Goal: Information Seeking & Learning: Learn about a topic

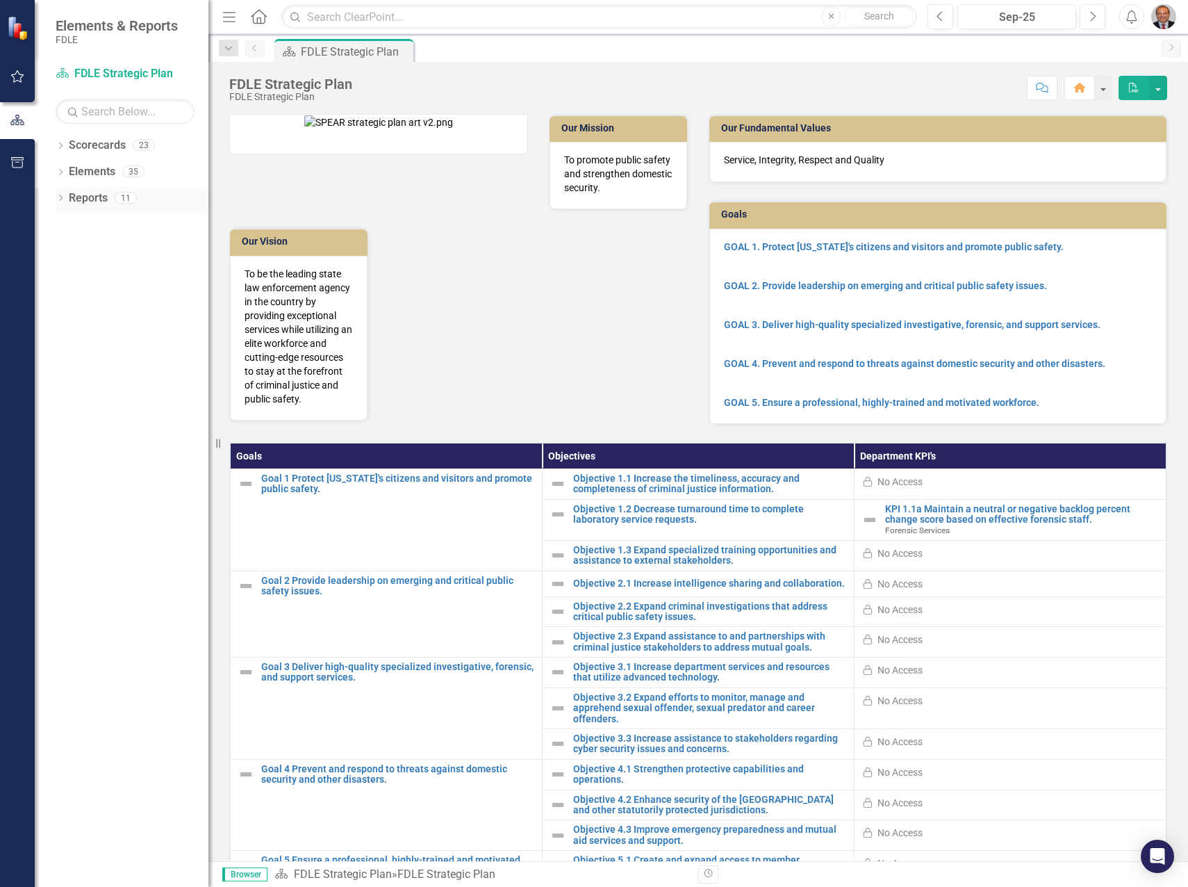
click at [59, 194] on div "Dropdown" at bounding box center [61, 200] width 10 height 12
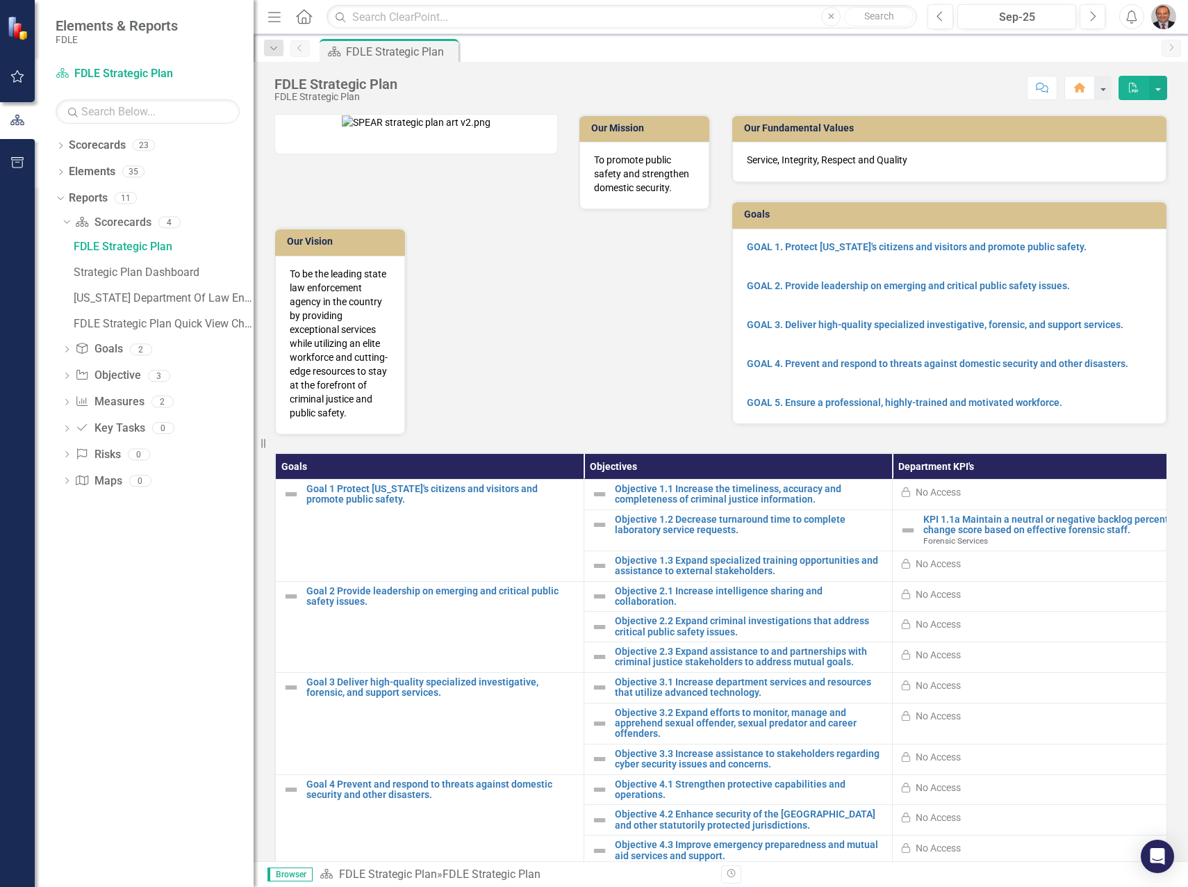
drag, startPoint x: 211, startPoint y: 358, endPoint x: 254, endPoint y: 363, distance: 43.4
click at [254, 363] on div "Resize" at bounding box center [259, 443] width 11 height 887
click at [65, 402] on icon "Dropdown" at bounding box center [67, 404] width 10 height 8
click at [66, 373] on div "Dropdown" at bounding box center [67, 378] width 10 height 12
click at [69, 274] on icon "Dropdown" at bounding box center [67, 276] width 10 height 8
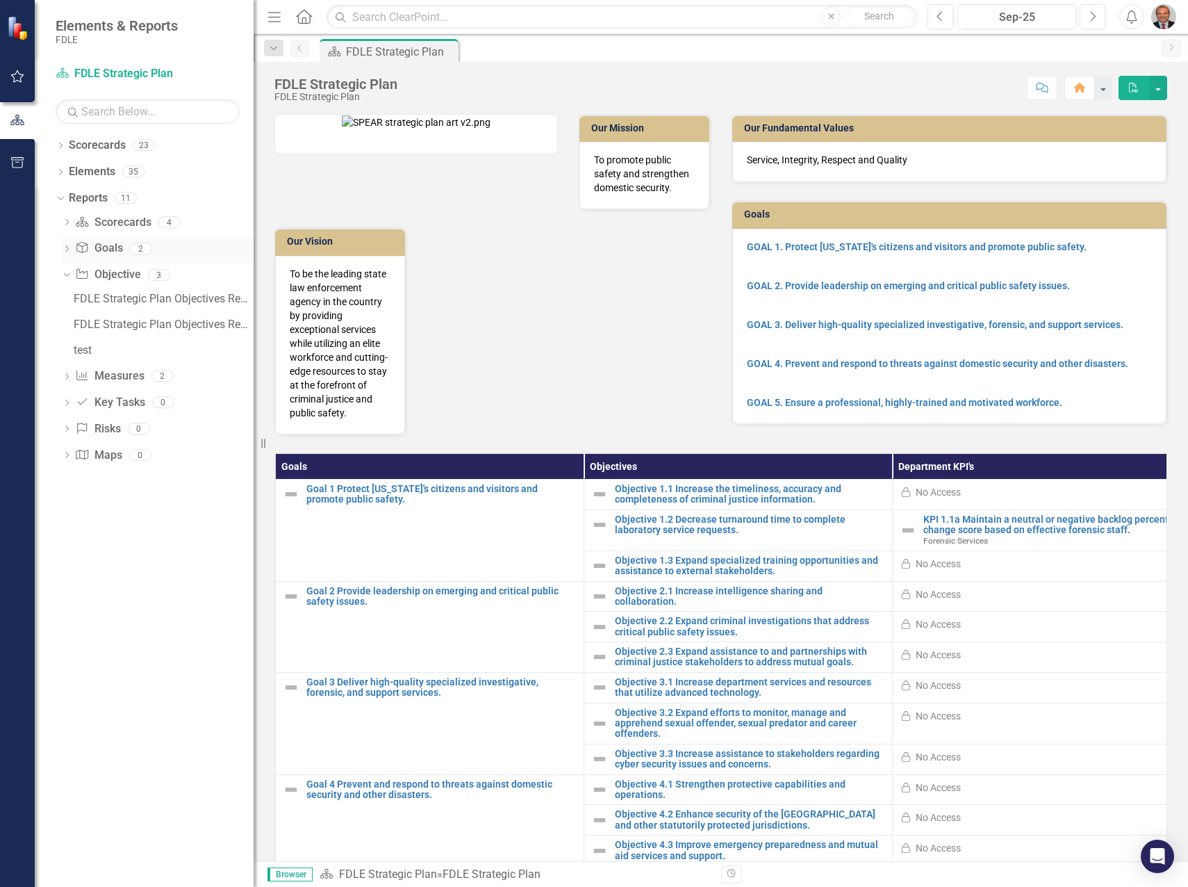
click at [63, 249] on icon "Dropdown" at bounding box center [67, 250] width 10 height 8
click at [68, 220] on icon "Dropdown" at bounding box center [67, 224] width 10 height 8
click at [109, 270] on div "Strategic Plan Dashboard" at bounding box center [164, 272] width 180 height 13
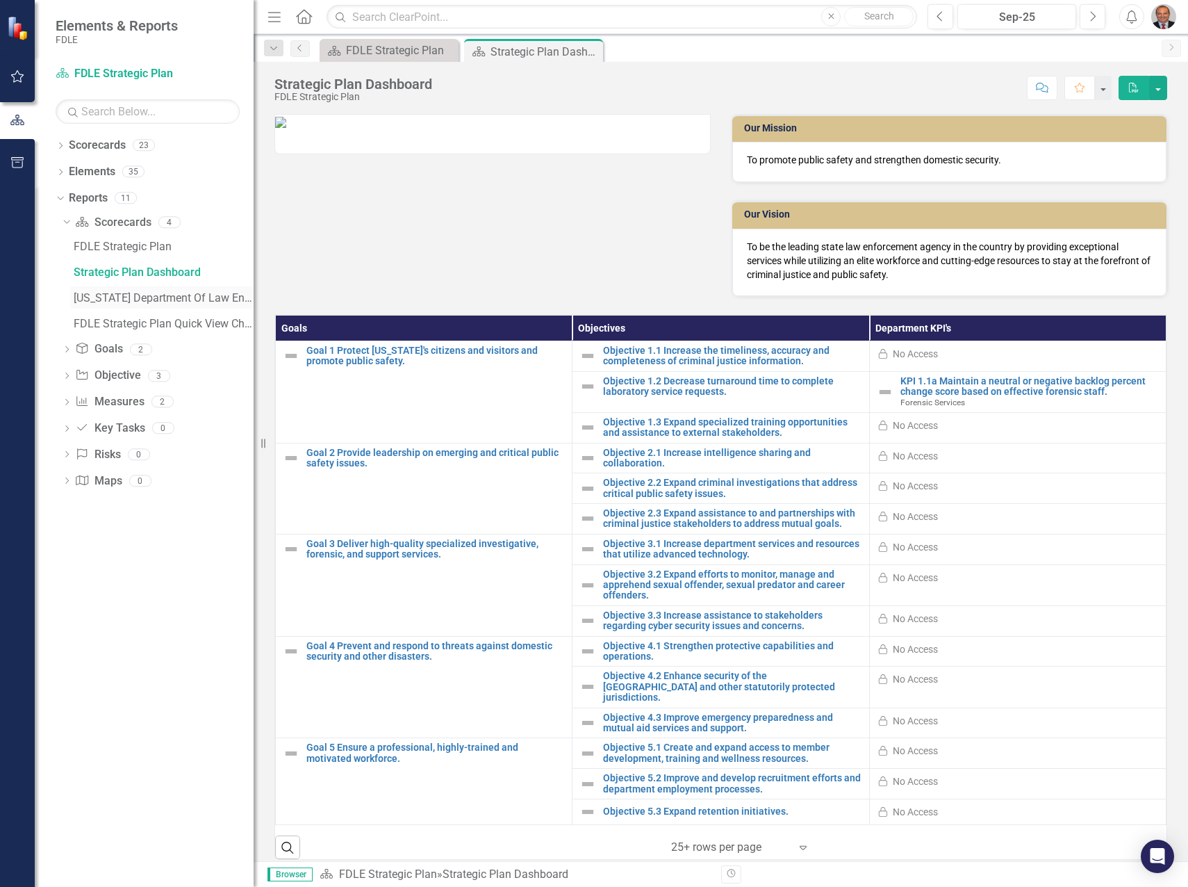
click at [109, 300] on div "[US_STATE] Department Of Law Enforcement Strategic Plan" at bounding box center [164, 298] width 180 height 13
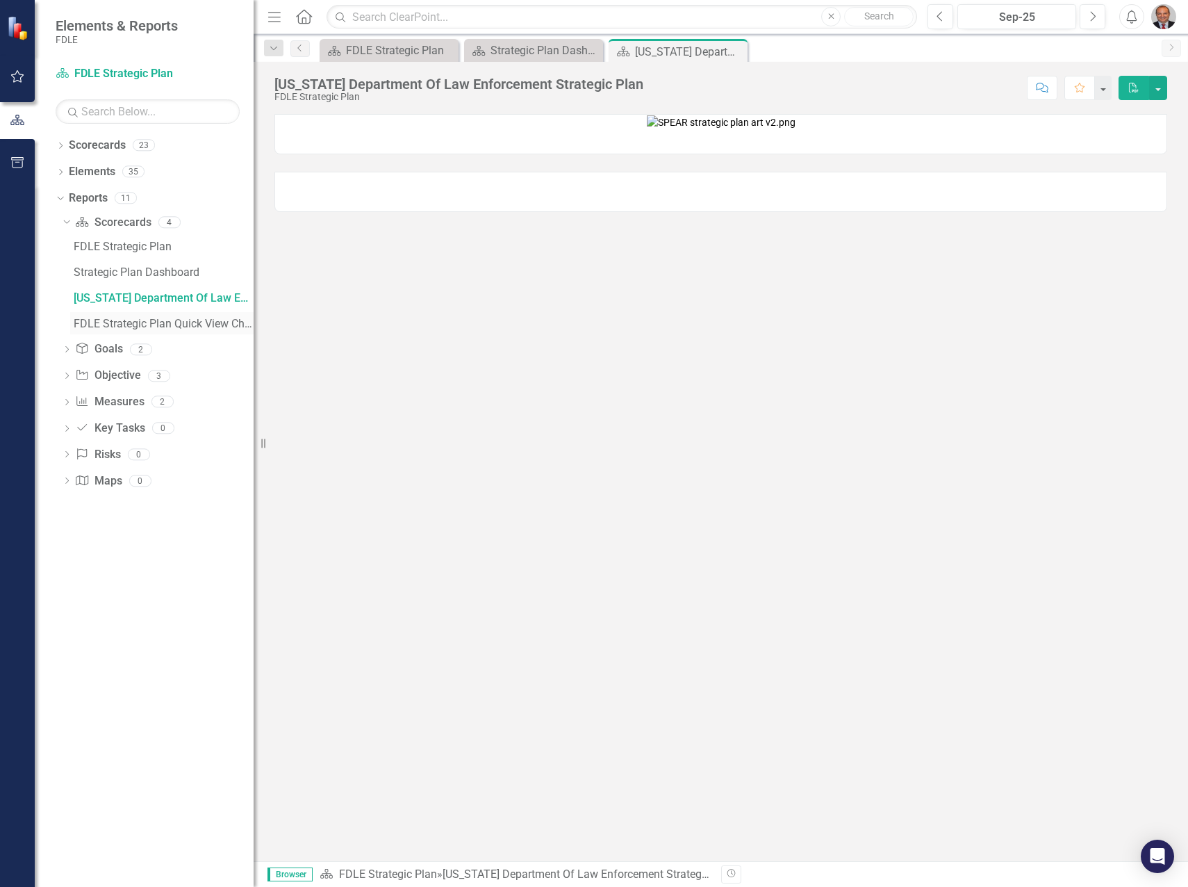
click at [108, 320] on div "FDLE Strategic Plan Quick View Charts" at bounding box center [164, 324] width 180 height 13
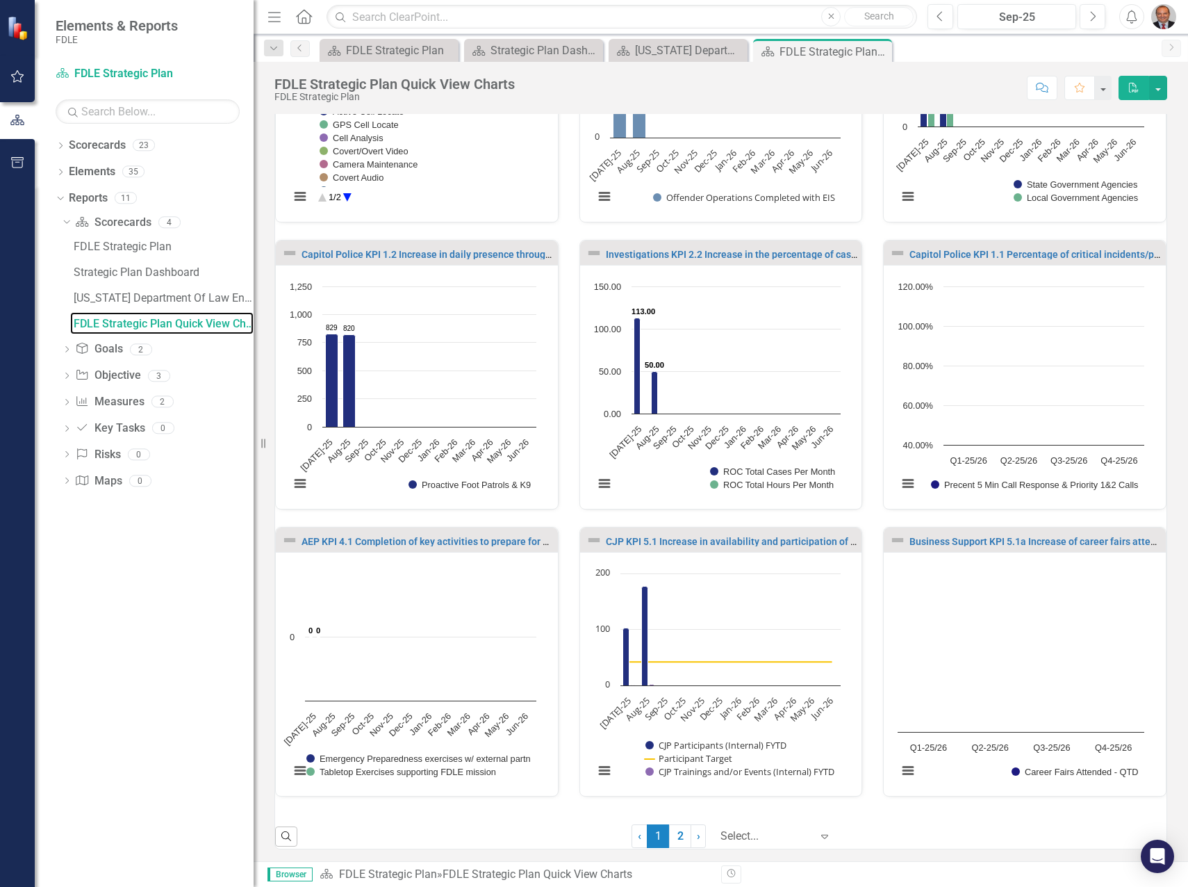
scroll to position [450, 0]
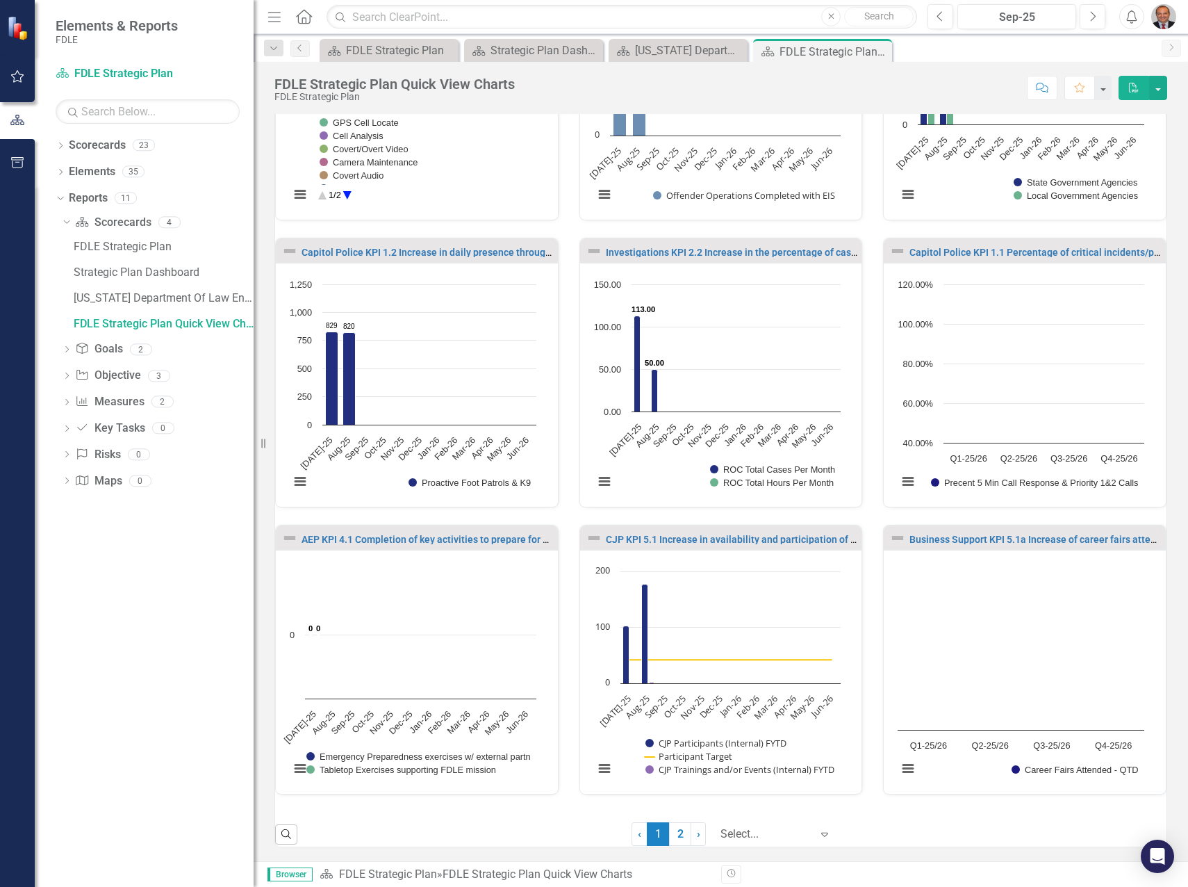
click at [697, 834] on span "›" at bounding box center [698, 833] width 3 height 13
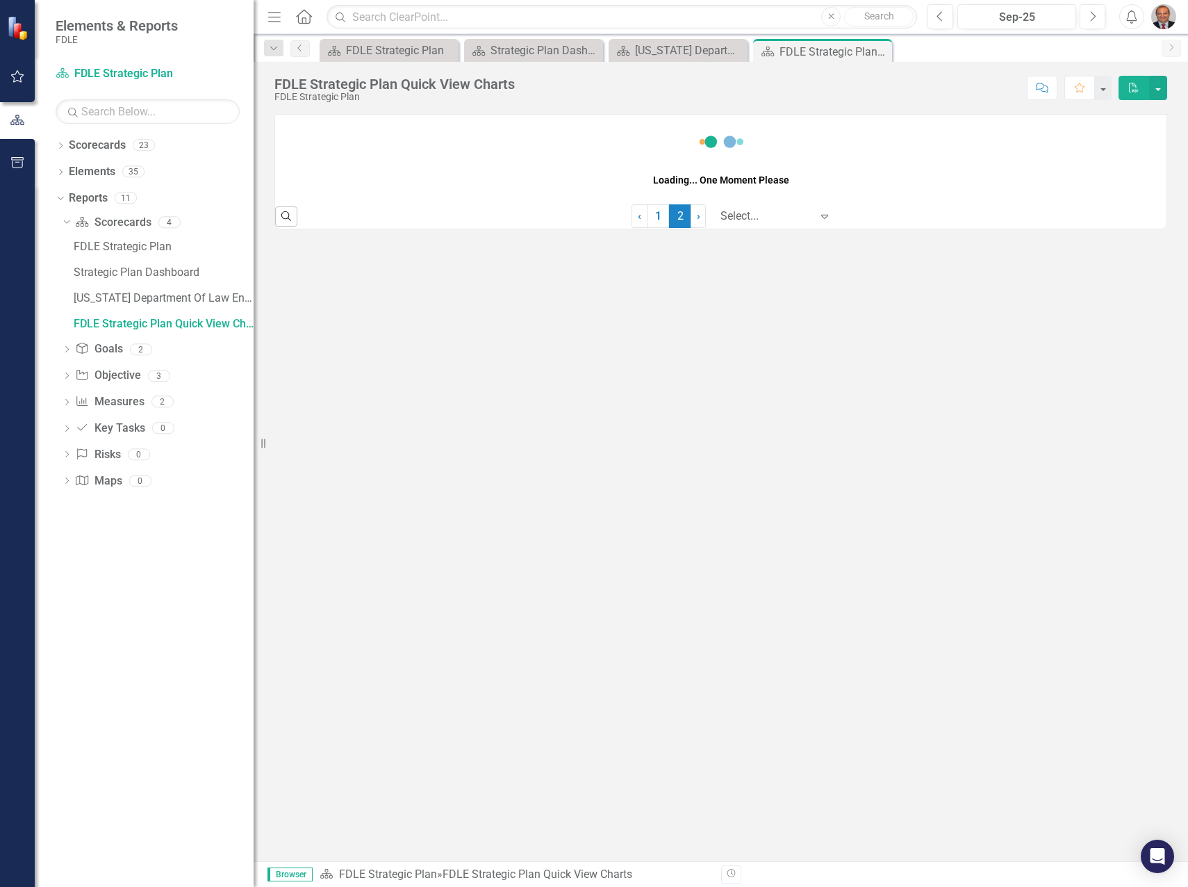
scroll to position [0, 0]
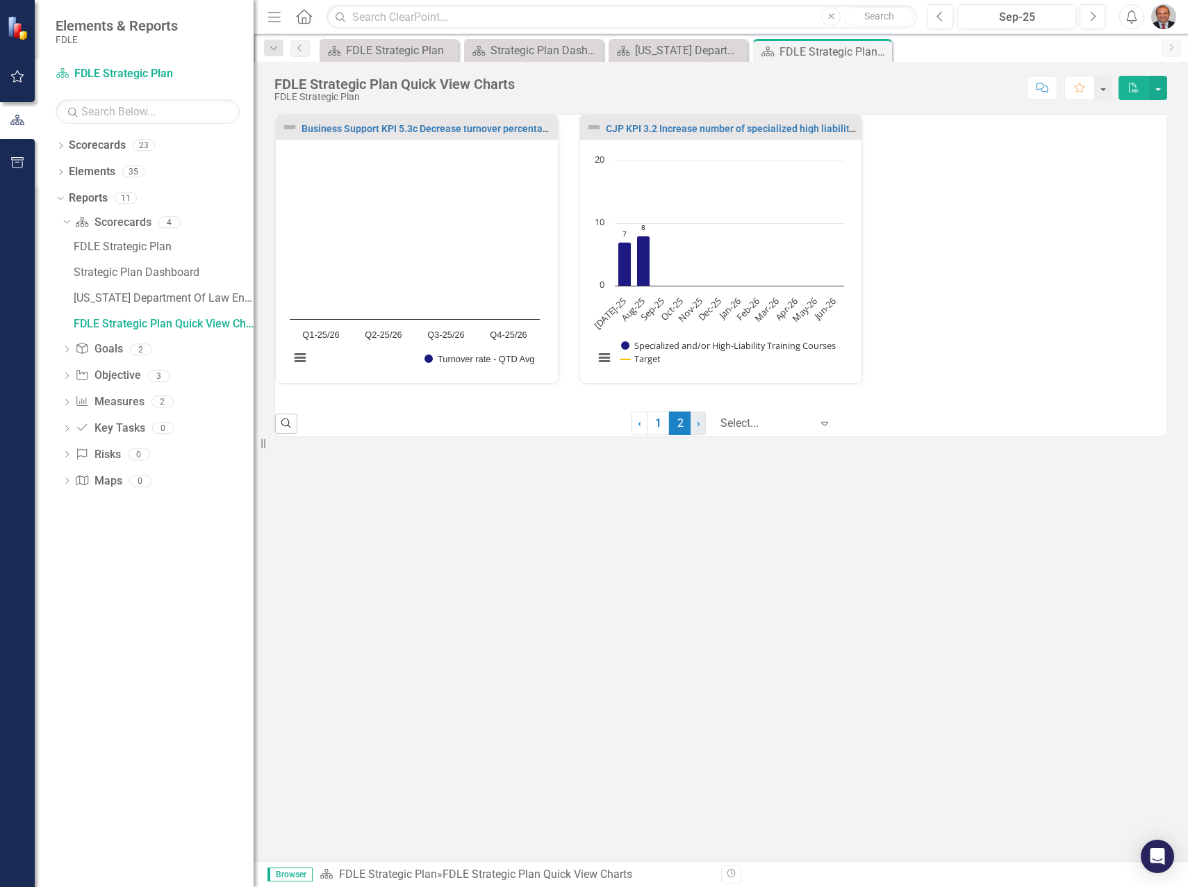
click at [697, 425] on span "›" at bounding box center [698, 422] width 3 height 13
click at [638, 425] on span "‹" at bounding box center [639, 422] width 3 height 13
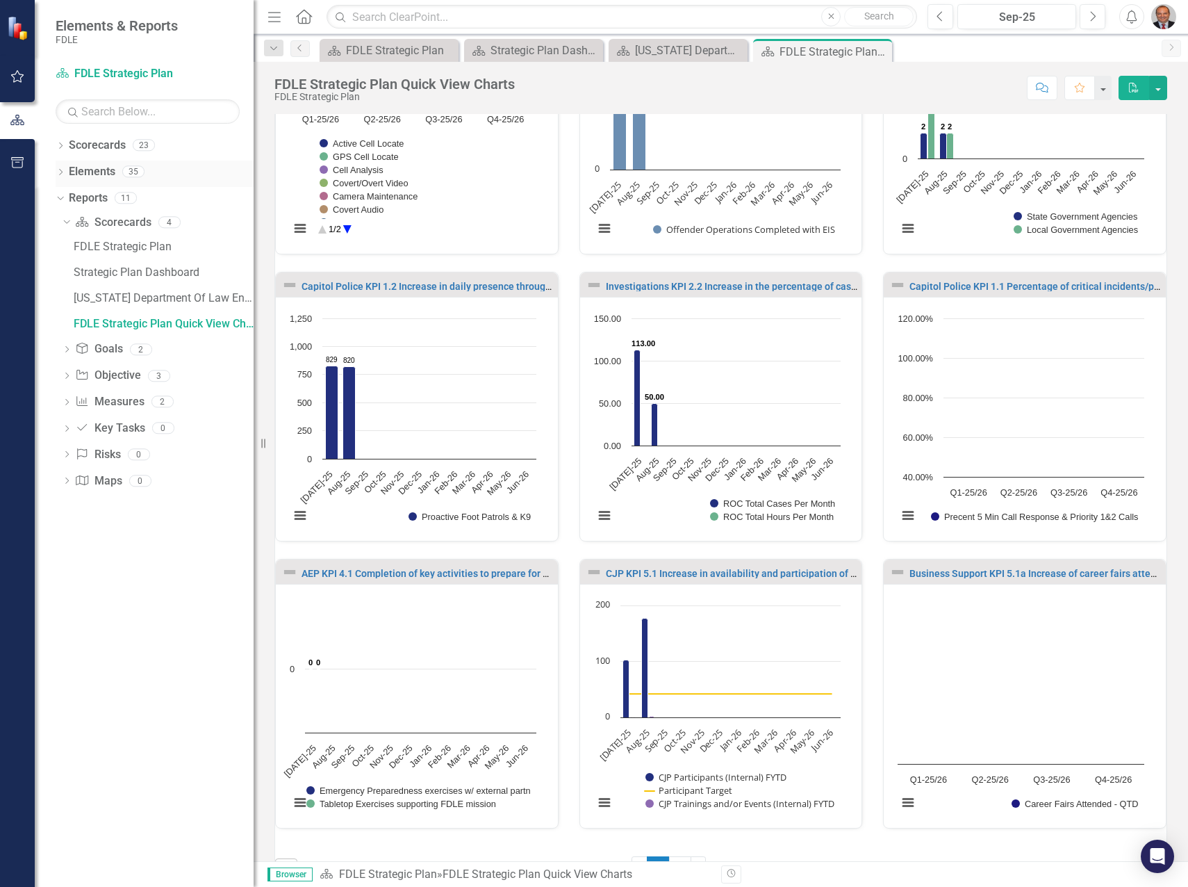
click at [57, 176] on icon "Dropdown" at bounding box center [61, 174] width 10 height 8
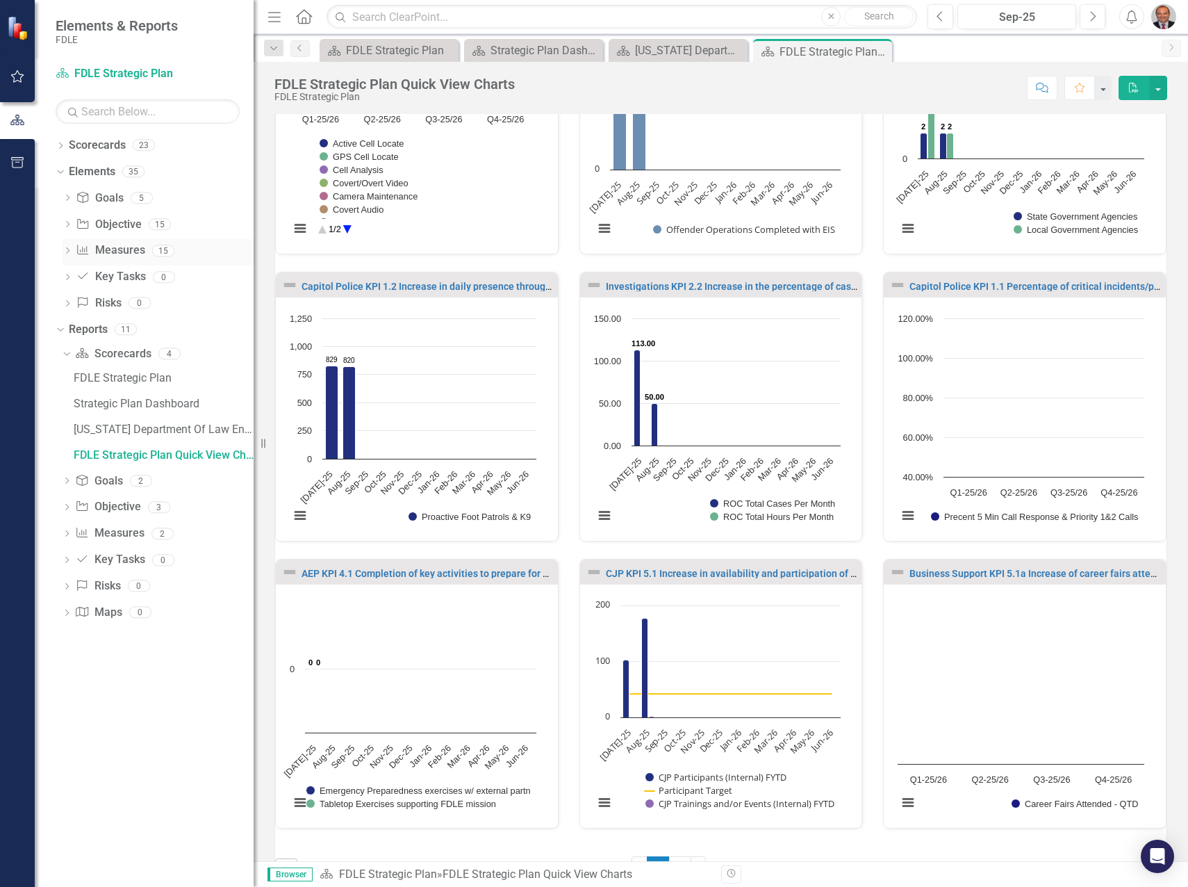
click at [65, 247] on div "Dropdown" at bounding box center [68, 253] width 10 height 12
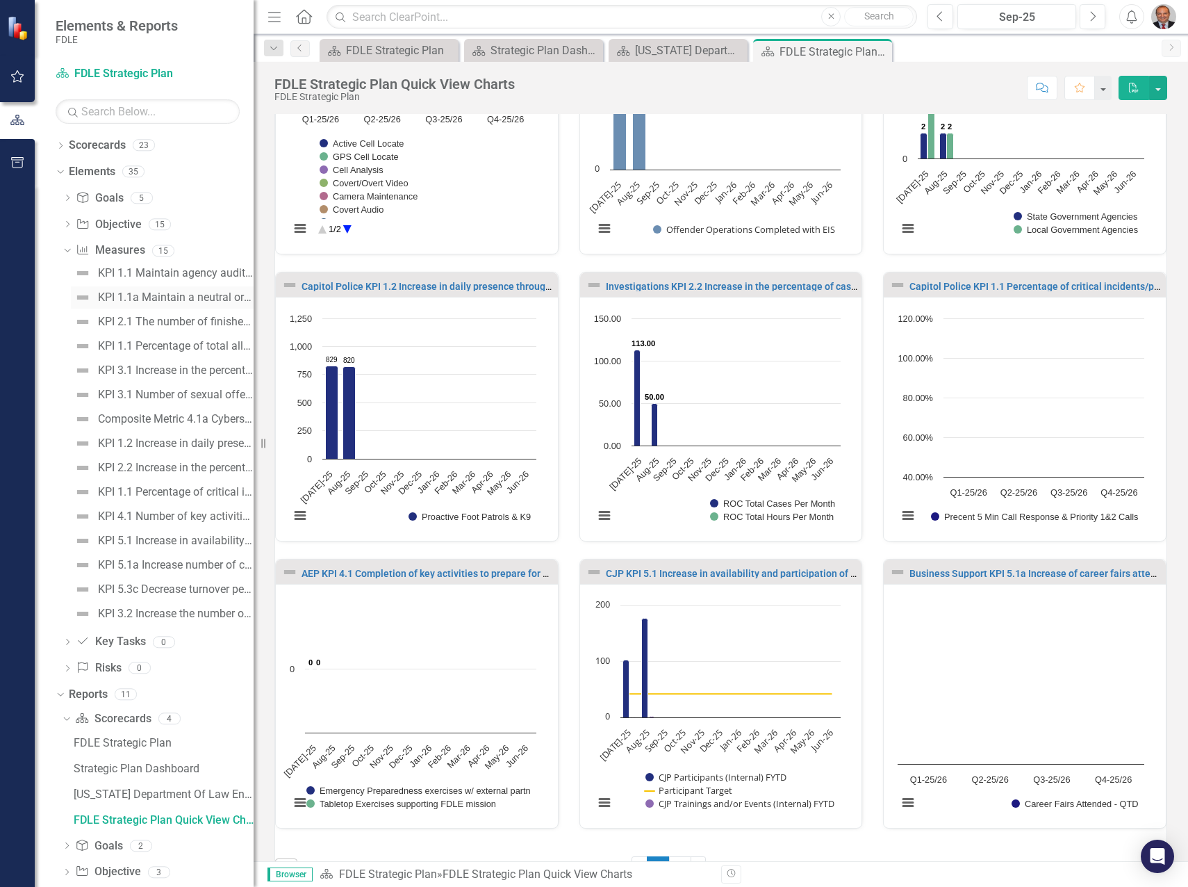
click at [176, 297] on div "KPI 1.1a Maintain a neutral or negative backlog percent change score based on e…" at bounding box center [176, 297] width 156 height 13
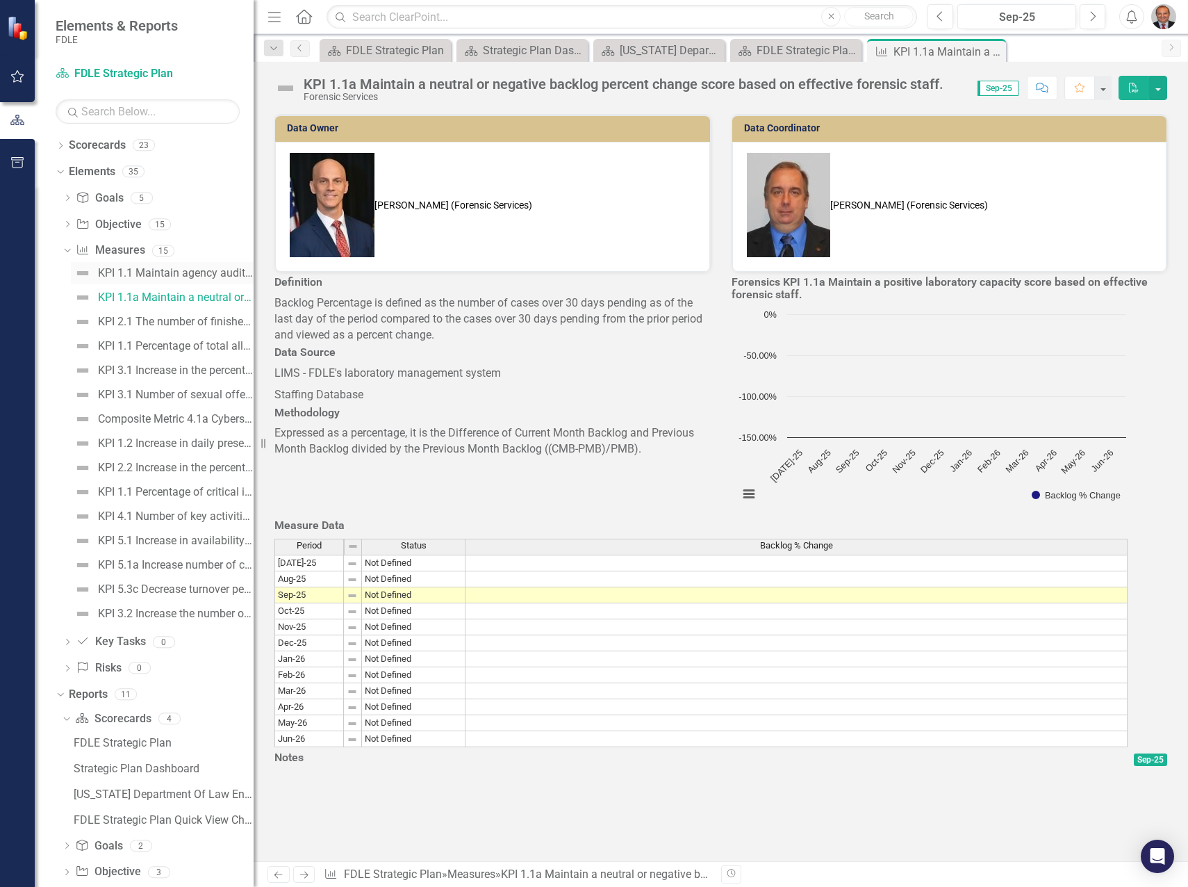
click at [174, 277] on div "KPI 1.1 Maintain agency audits to validate that contributing agencies are withi…" at bounding box center [176, 273] width 156 height 13
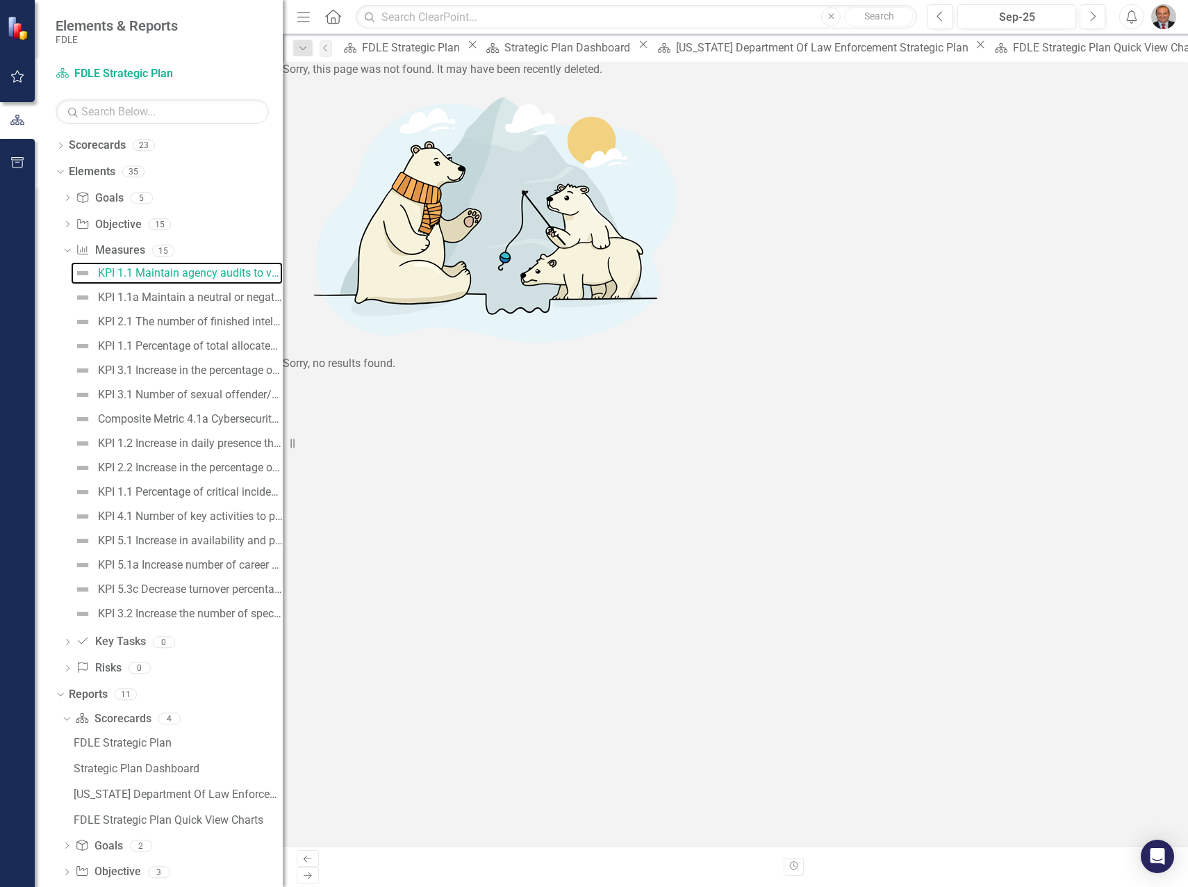
drag, startPoint x: 255, startPoint y: 437, endPoint x: 284, endPoint y: 456, distance: 34.7
click at [283, 456] on div "Resize" at bounding box center [288, 443] width 11 height 887
click at [64, 249] on icon "Dropdown" at bounding box center [66, 250] width 8 height 10
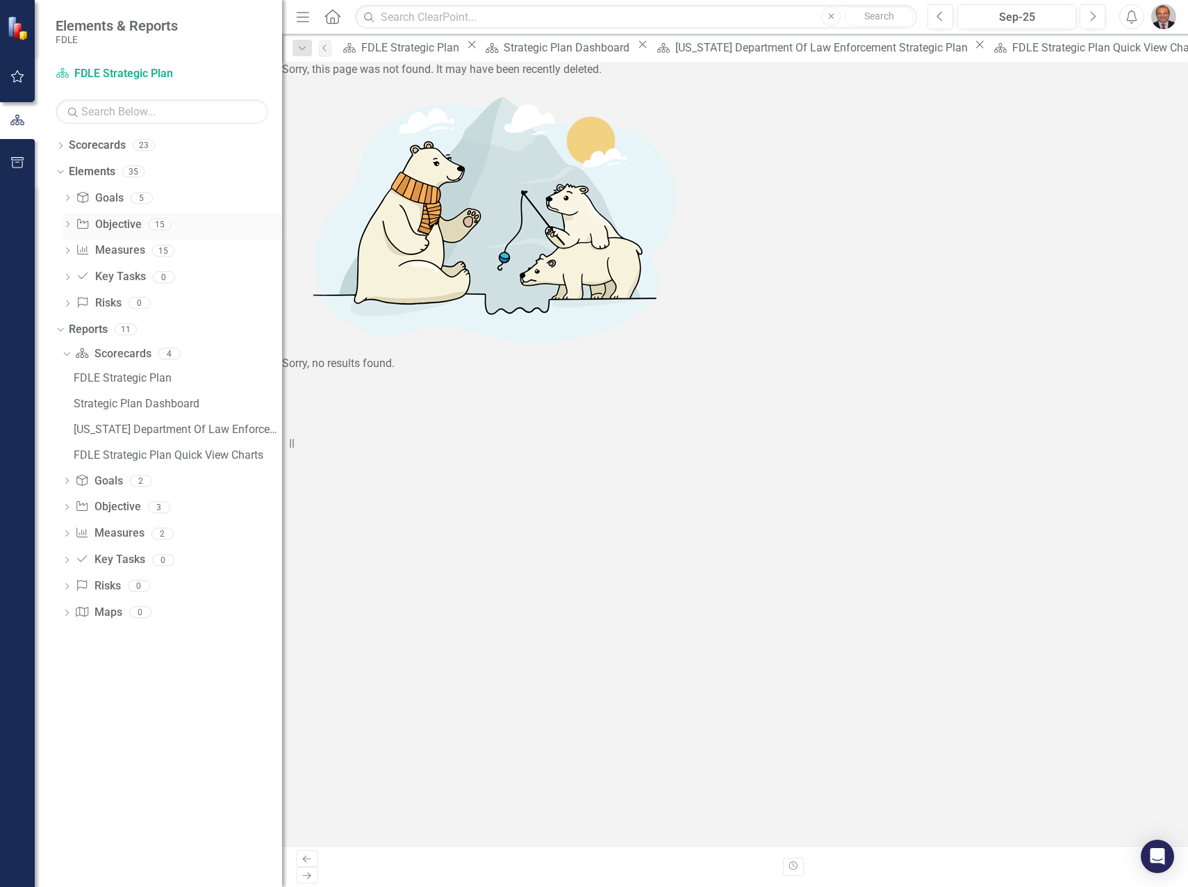
click at [65, 222] on icon "Dropdown" at bounding box center [68, 226] width 10 height 8
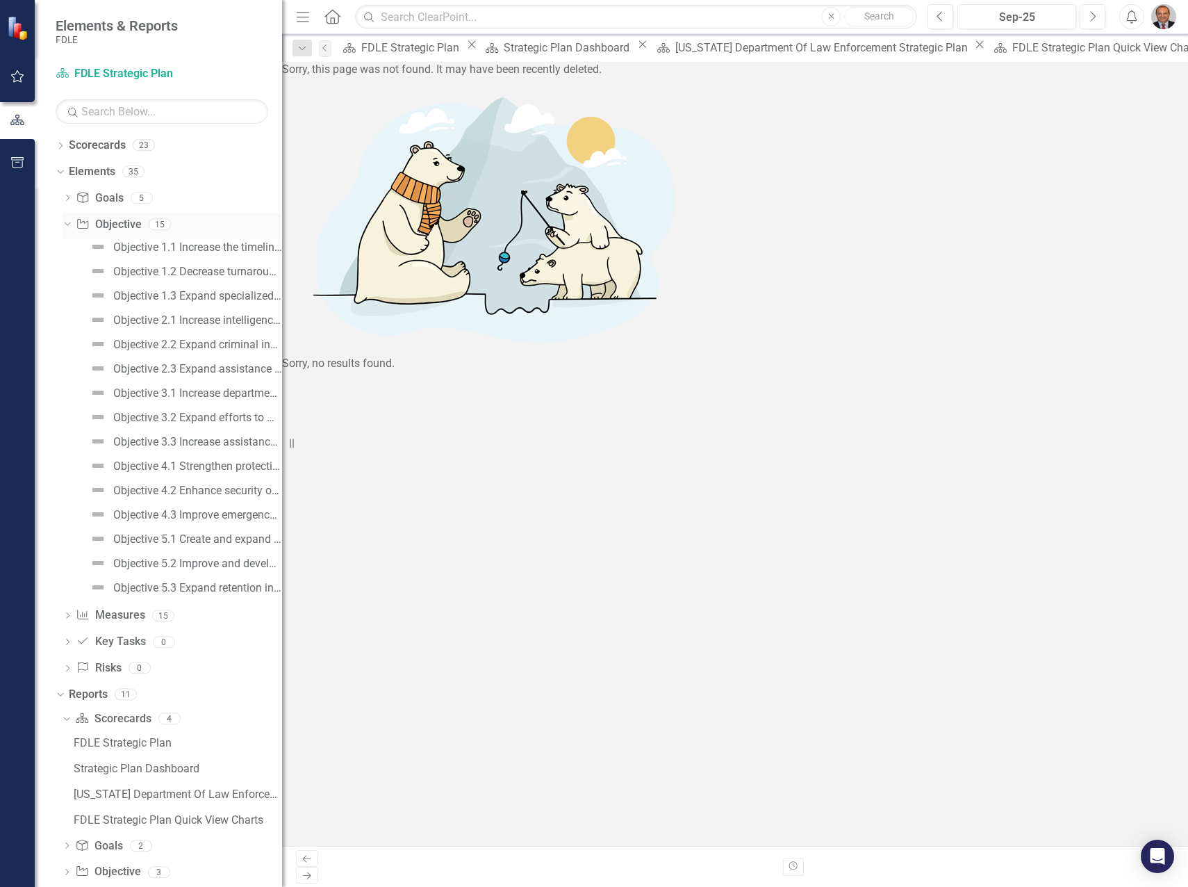
click at [65, 222] on icon "Dropdown" at bounding box center [66, 224] width 8 height 10
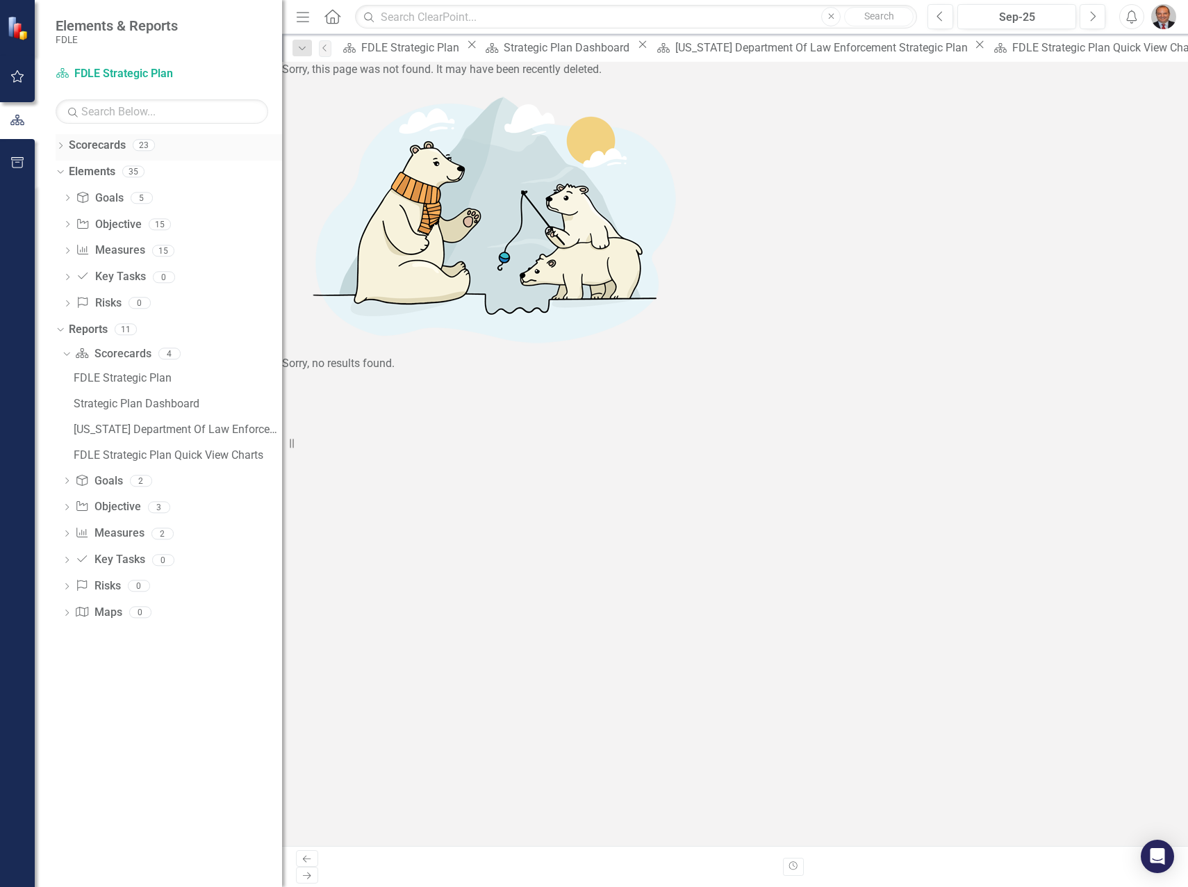
click at [62, 148] on icon "Dropdown" at bounding box center [61, 147] width 10 height 8
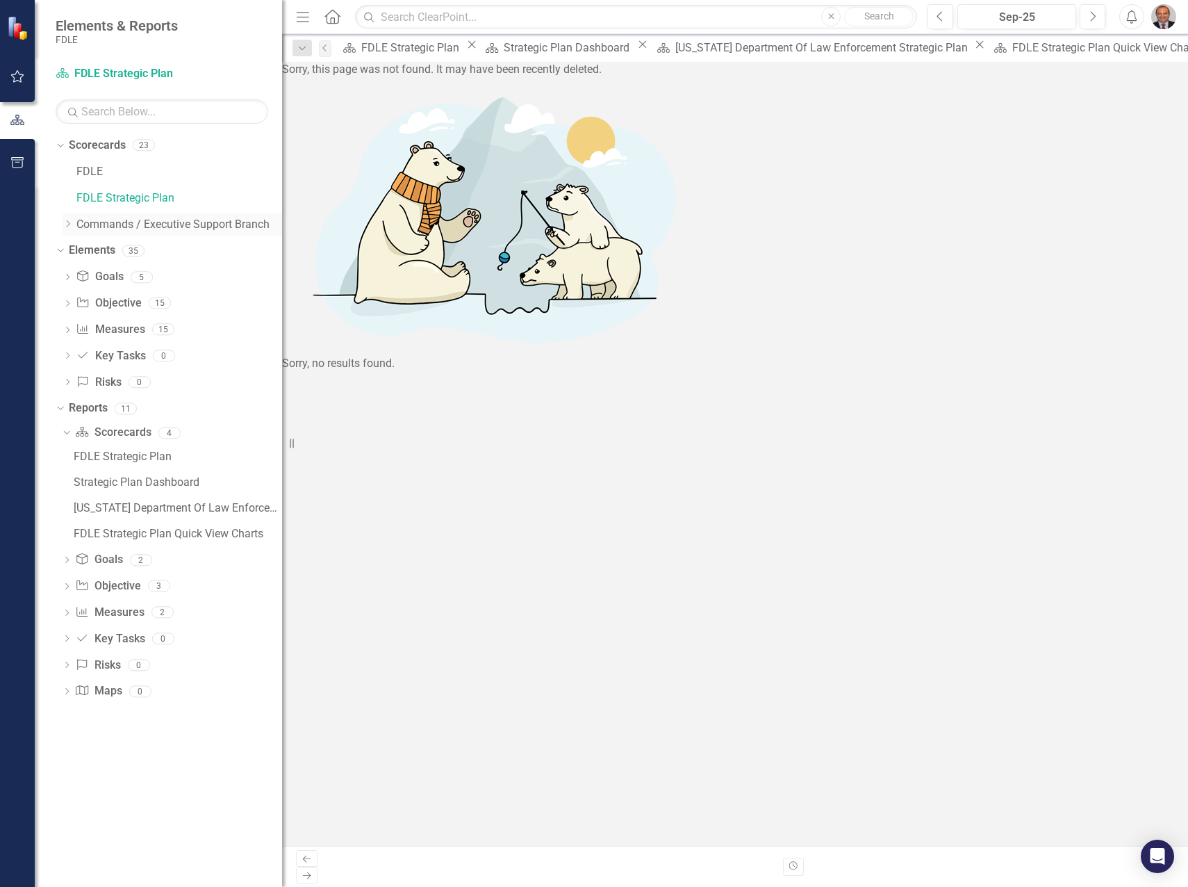
click at [67, 226] on icon "Dropdown" at bounding box center [68, 224] width 10 height 8
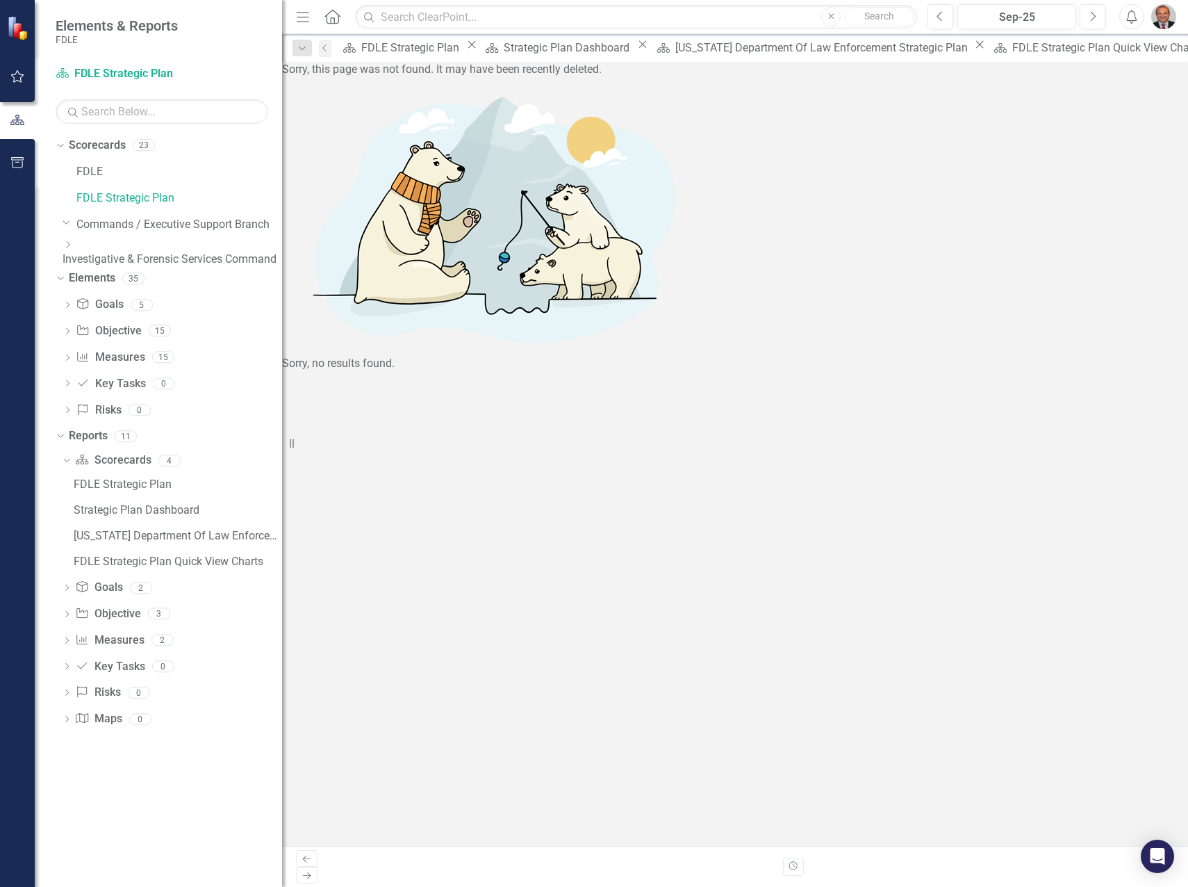
click at [81, 251] on div "Dropdown" at bounding box center [171, 245] width 216 height 12
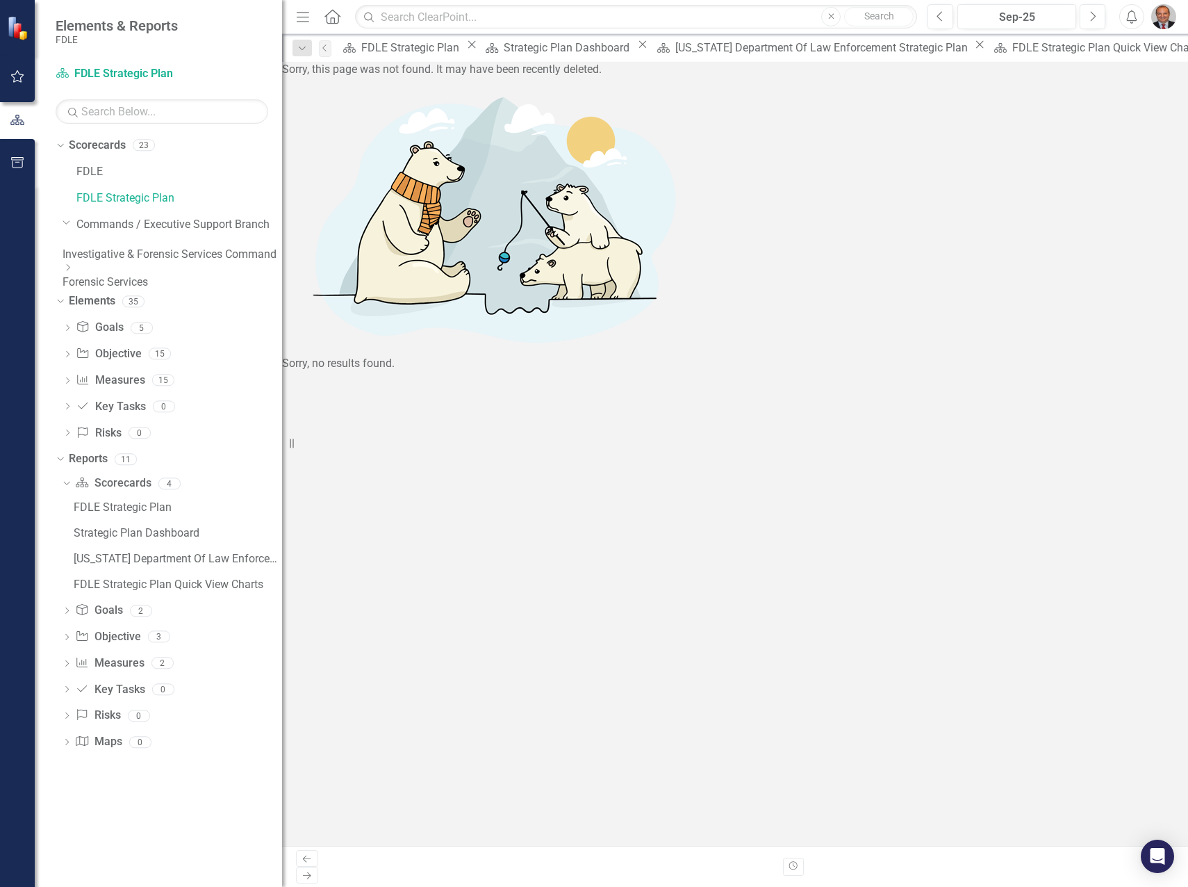
click at [73, 272] on icon "Dropdown" at bounding box center [68, 267] width 10 height 8
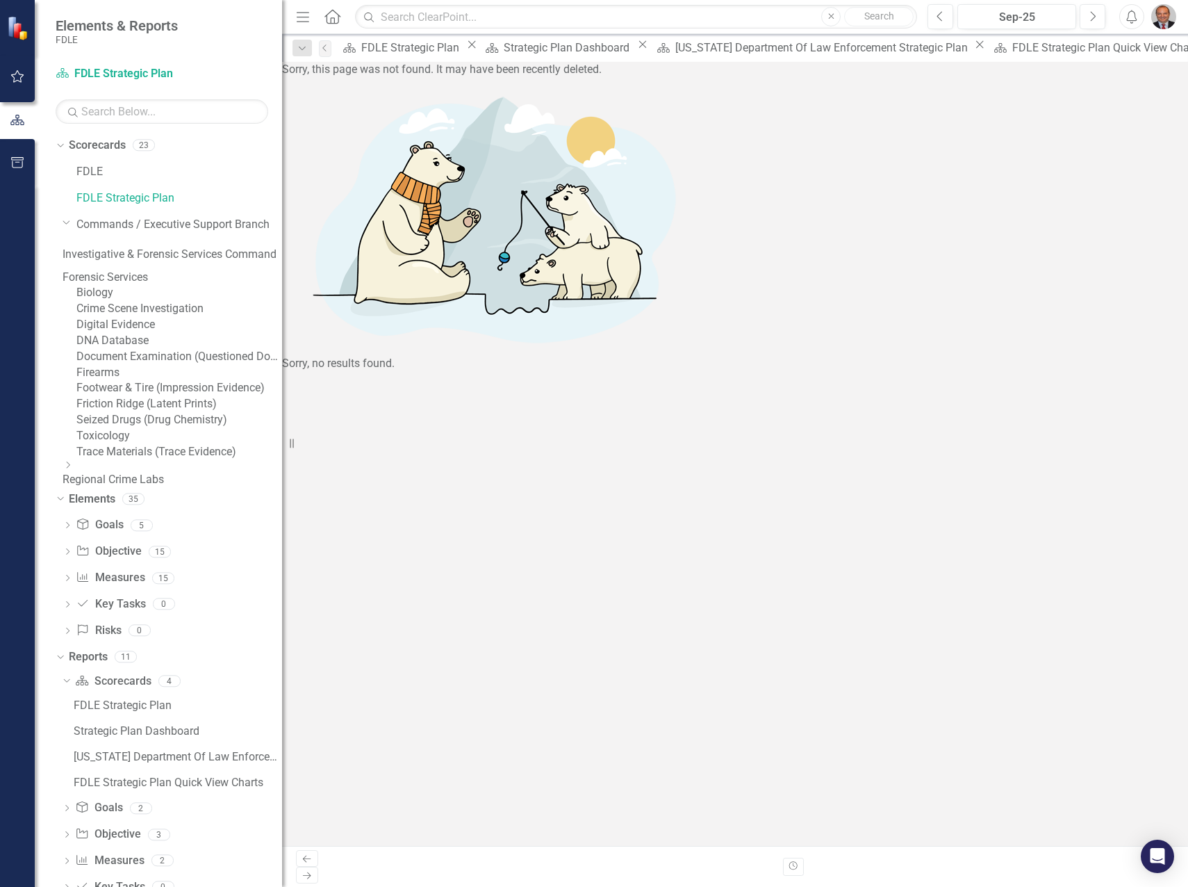
click at [135, 279] on link "Forensic Services" at bounding box center [173, 278] width 220 height 16
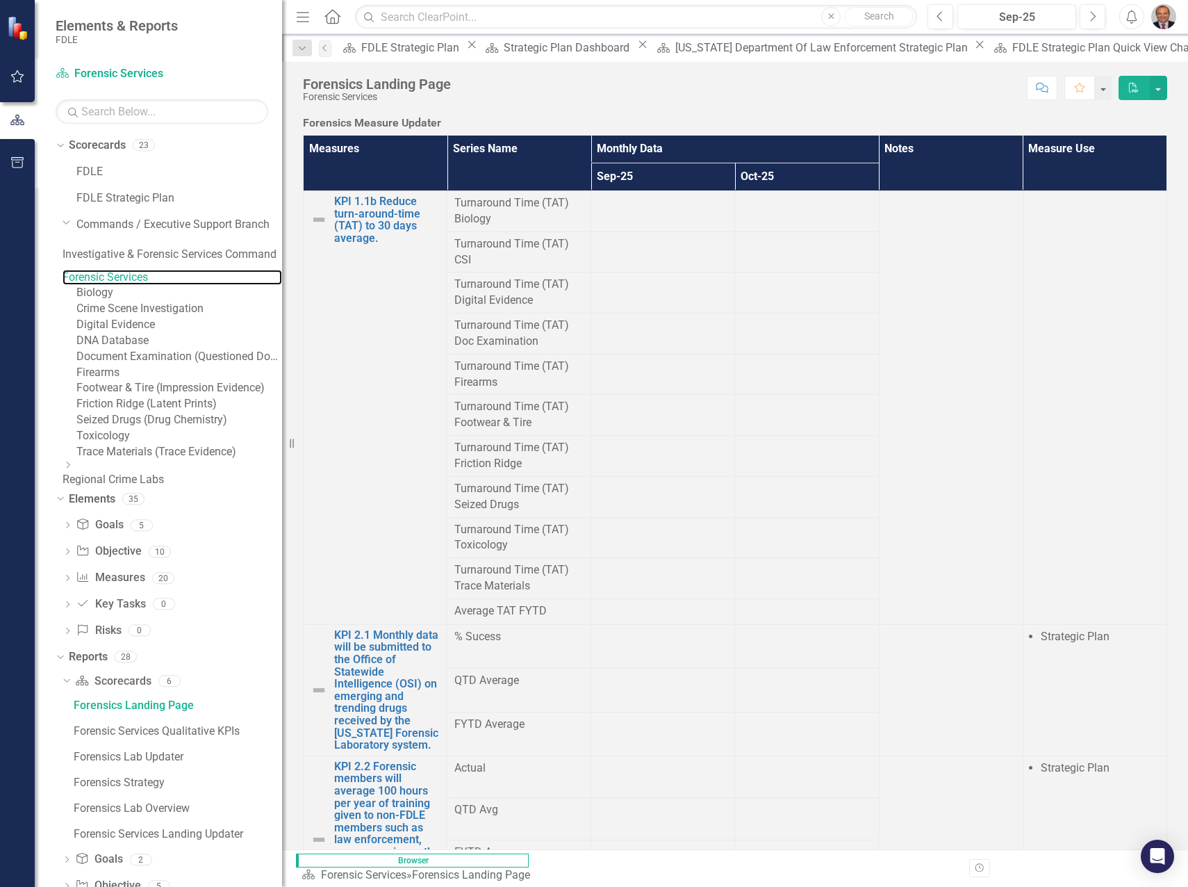
scroll to position [254, 0]
click at [140, 301] on link "Biology" at bounding box center [179, 293] width 206 height 16
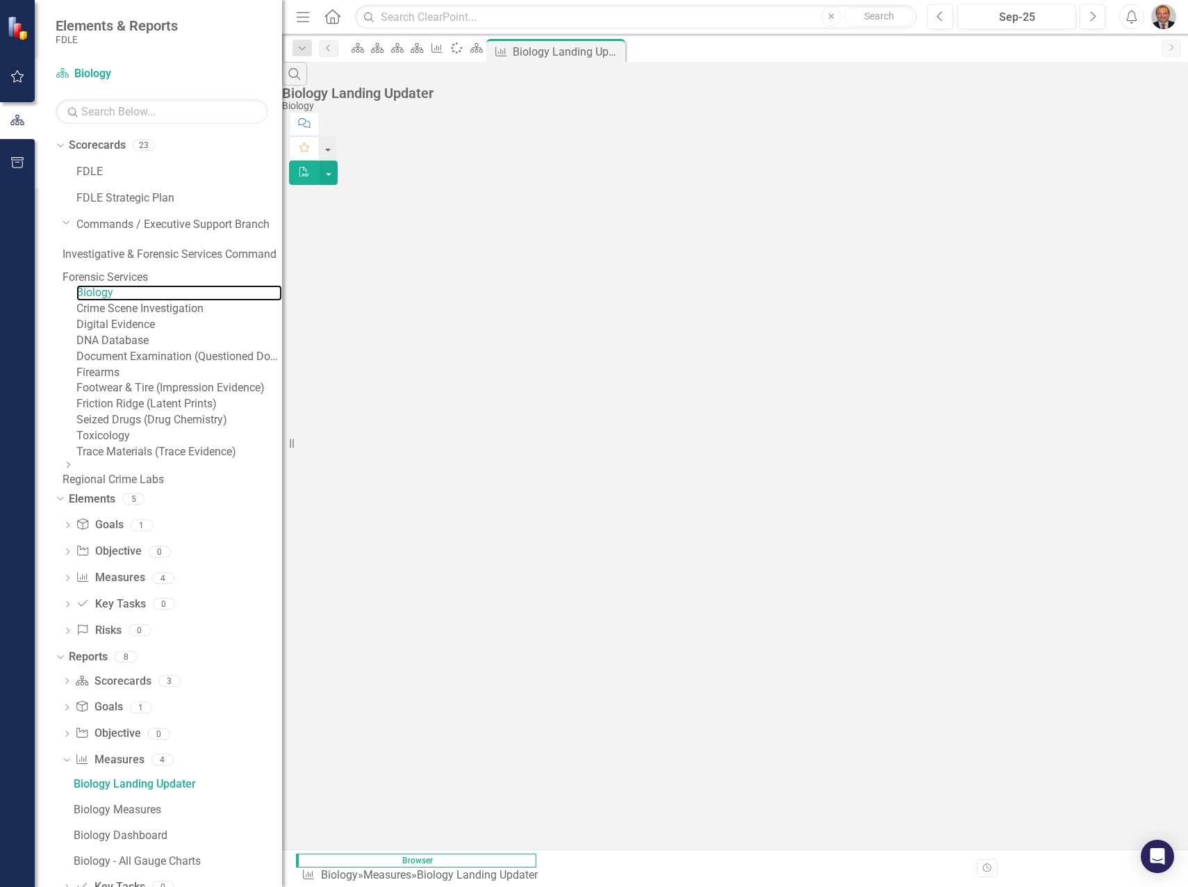
scroll to position [28, 0]
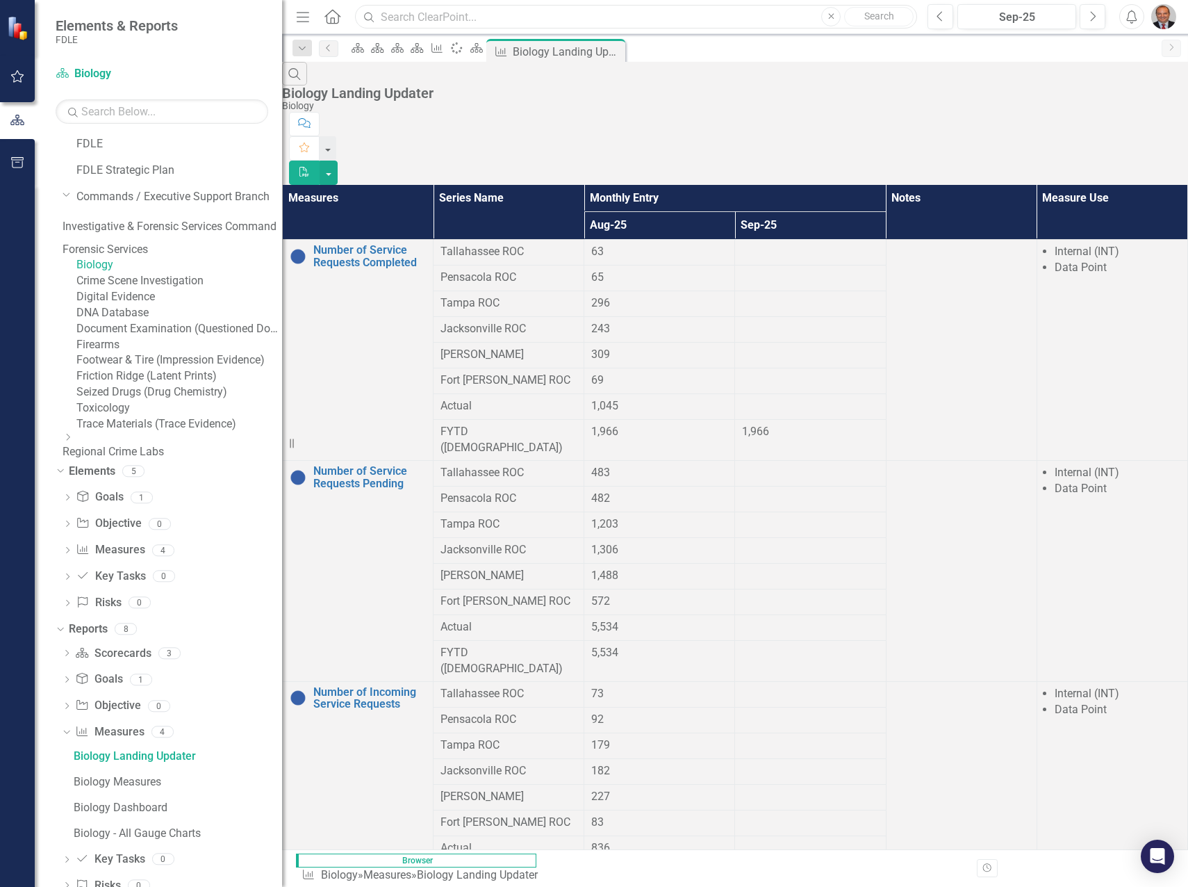
click at [447, 15] on input "text" at bounding box center [636, 17] width 562 height 24
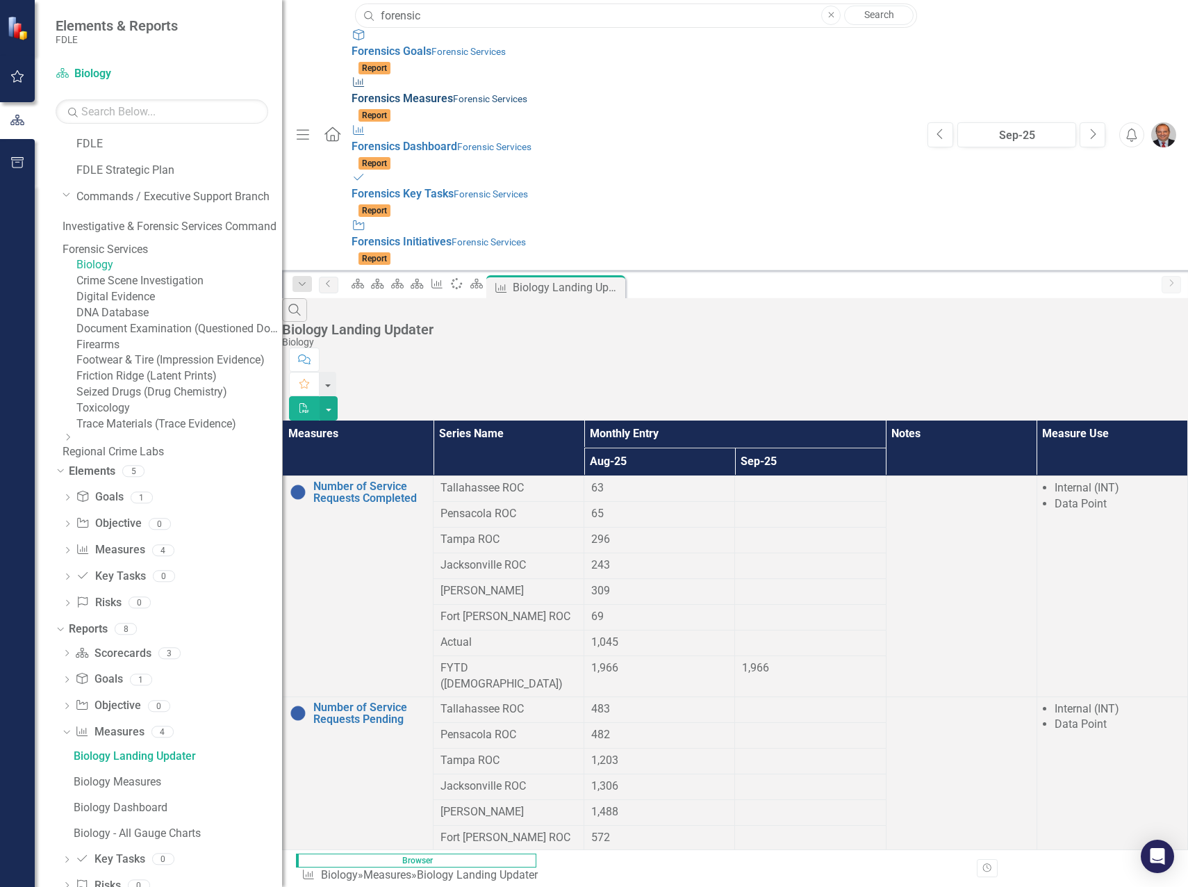
type input "forensic"
click at [352, 77] on div "Measure Forensic s Measures Forensic Services" at bounding box center [633, 91] width 562 height 32
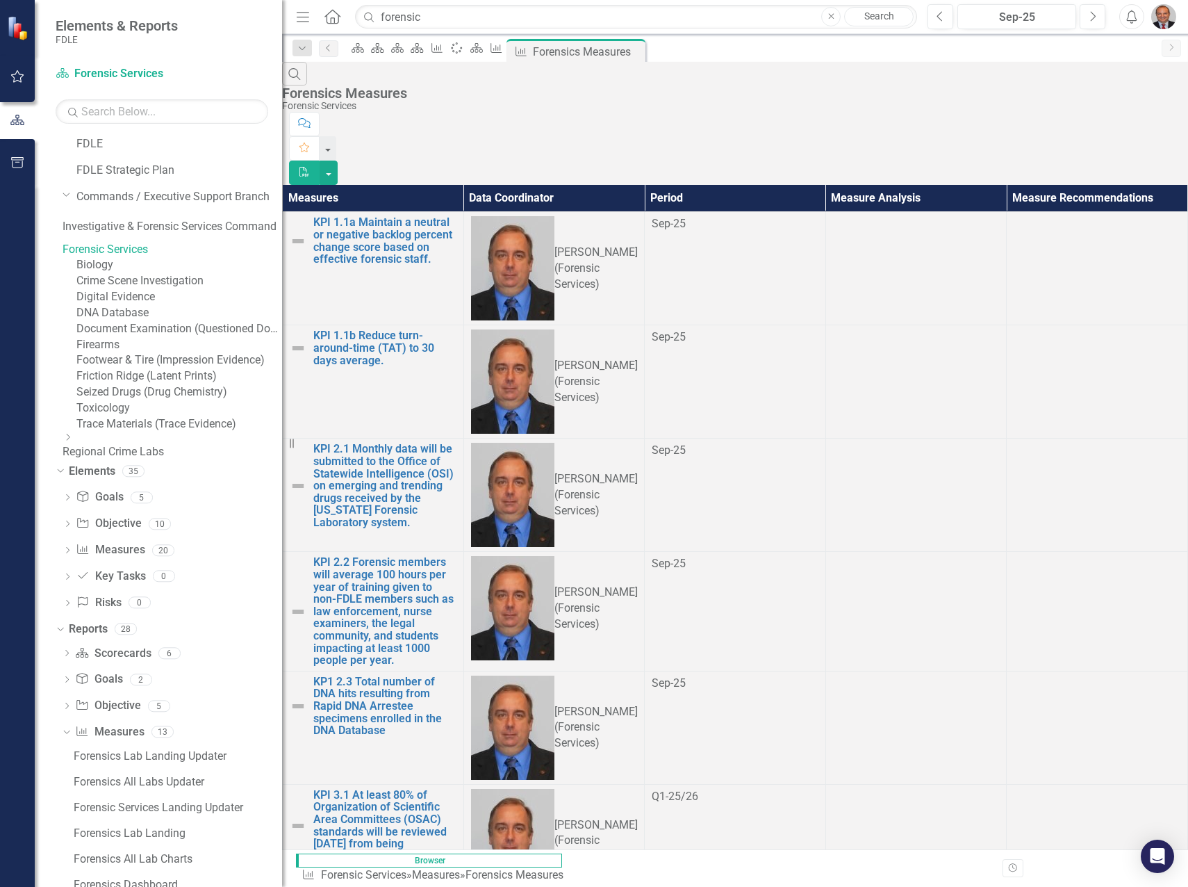
scroll to position [431, 0]
click at [503, 47] on icon "Measure" at bounding box center [496, 47] width 14 height 11
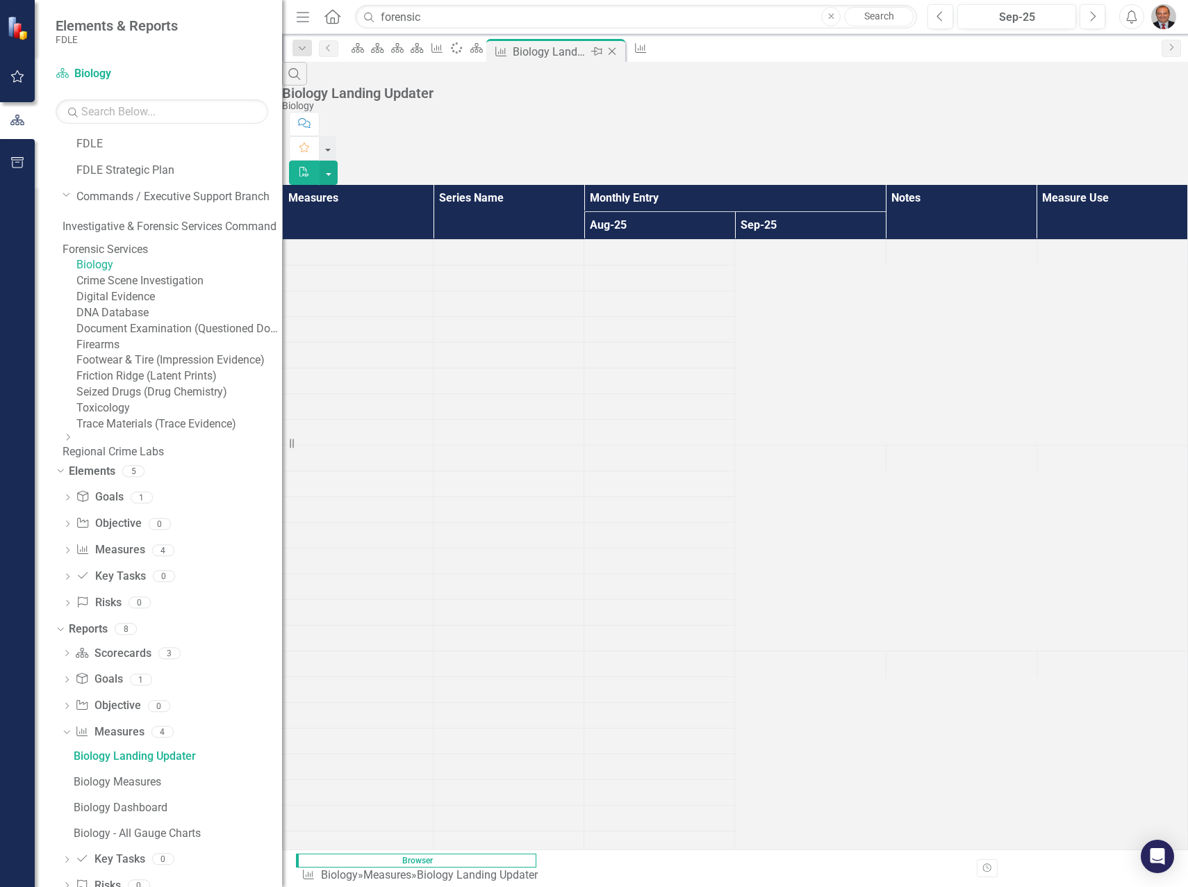
click at [619, 49] on icon "Close" at bounding box center [612, 51] width 14 height 11
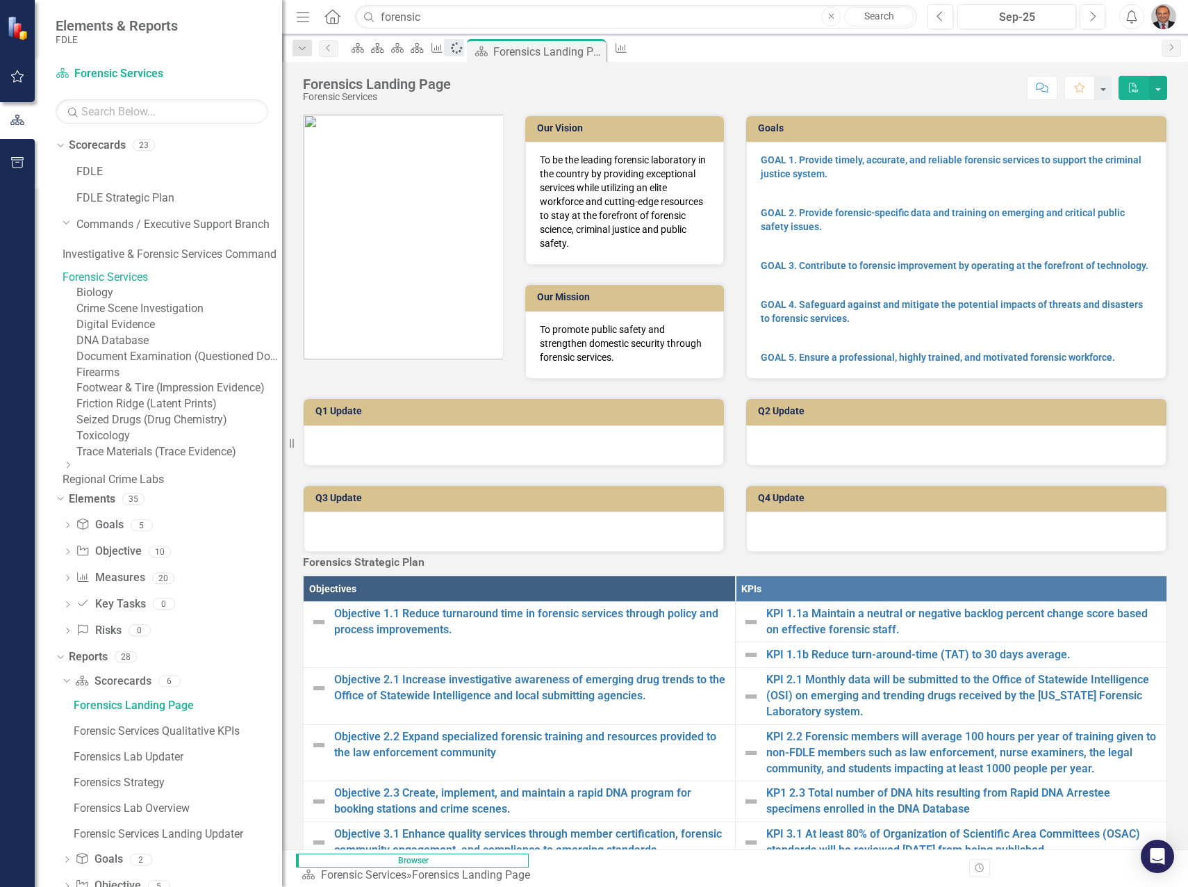
click at [463, 49] on div "Spinner" at bounding box center [453, 47] width 19 height 17
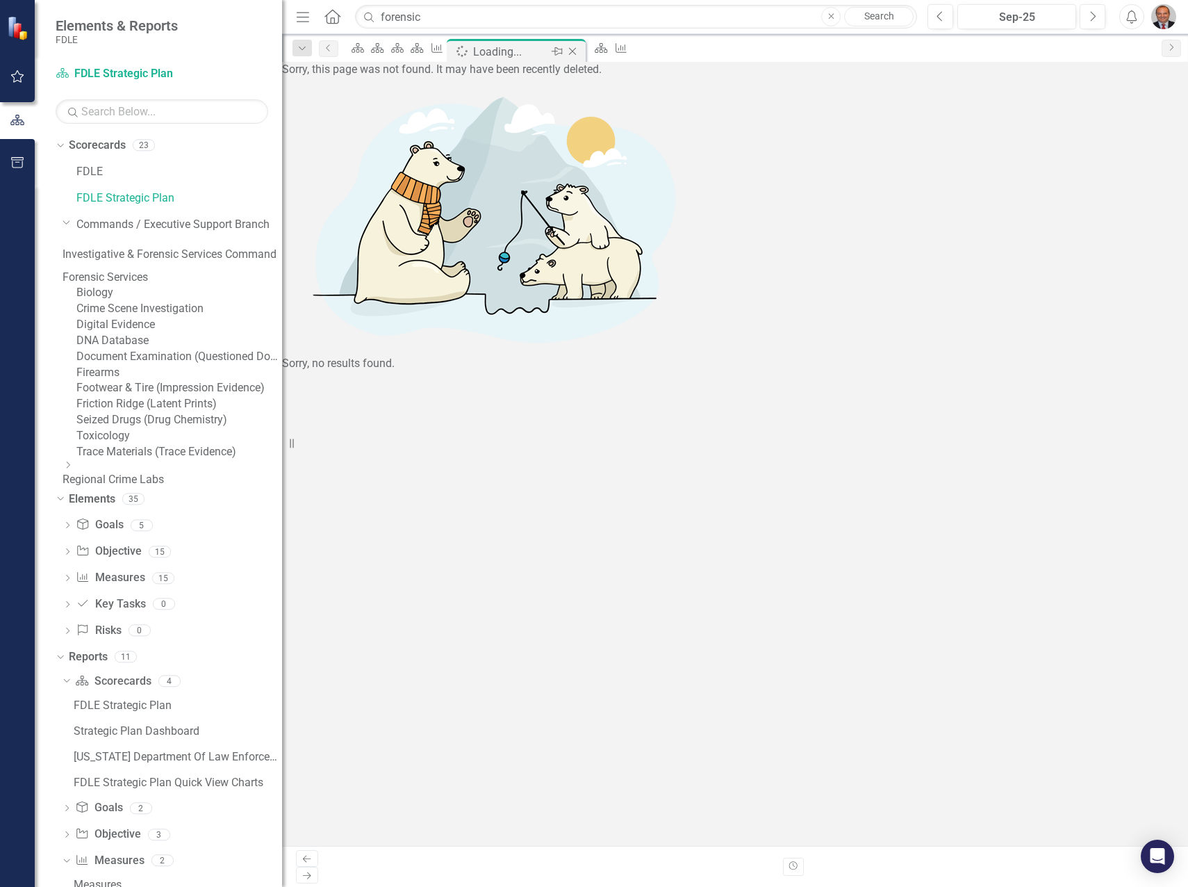
click at [577, 51] on icon at bounding box center [573, 52] width 8 height 8
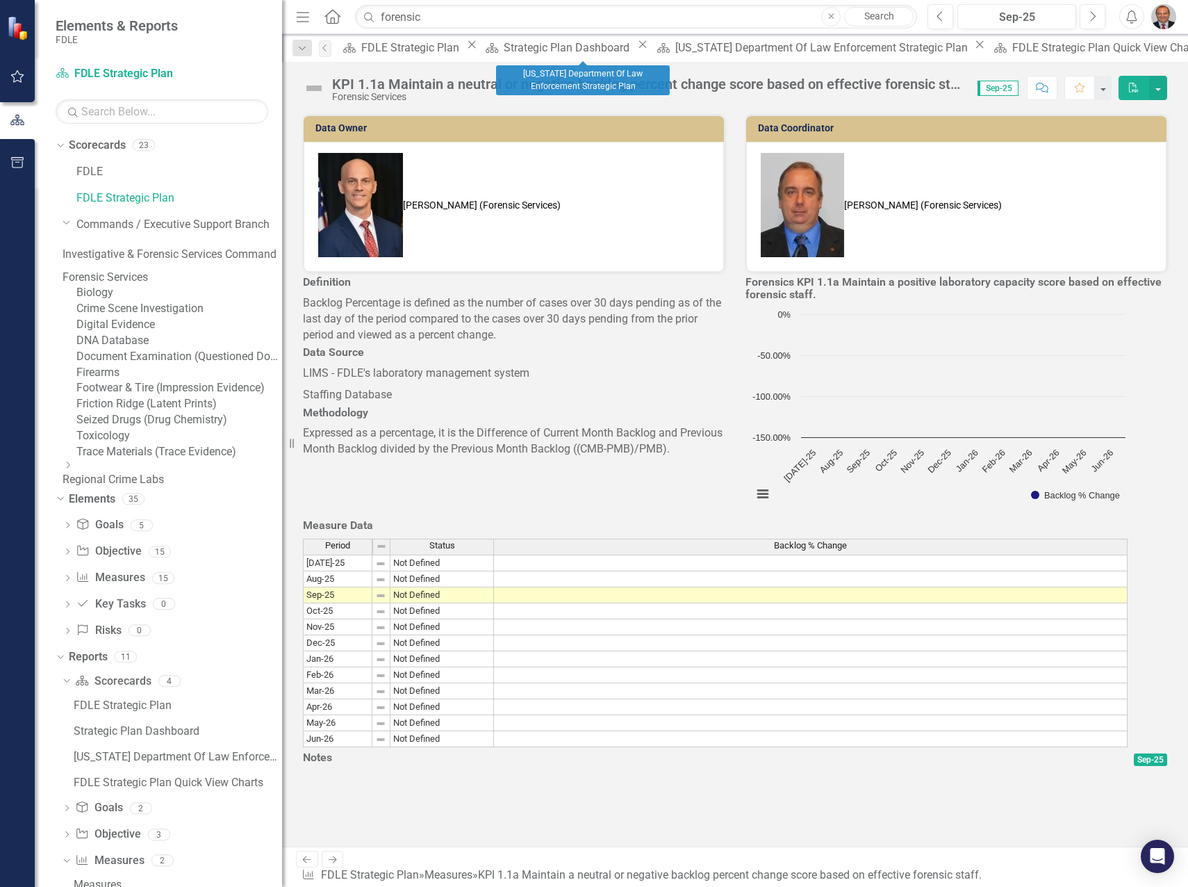
click at [973, 49] on icon "Close" at bounding box center [980, 44] width 14 height 11
click at [636, 50] on icon "Close" at bounding box center [643, 44] width 14 height 11
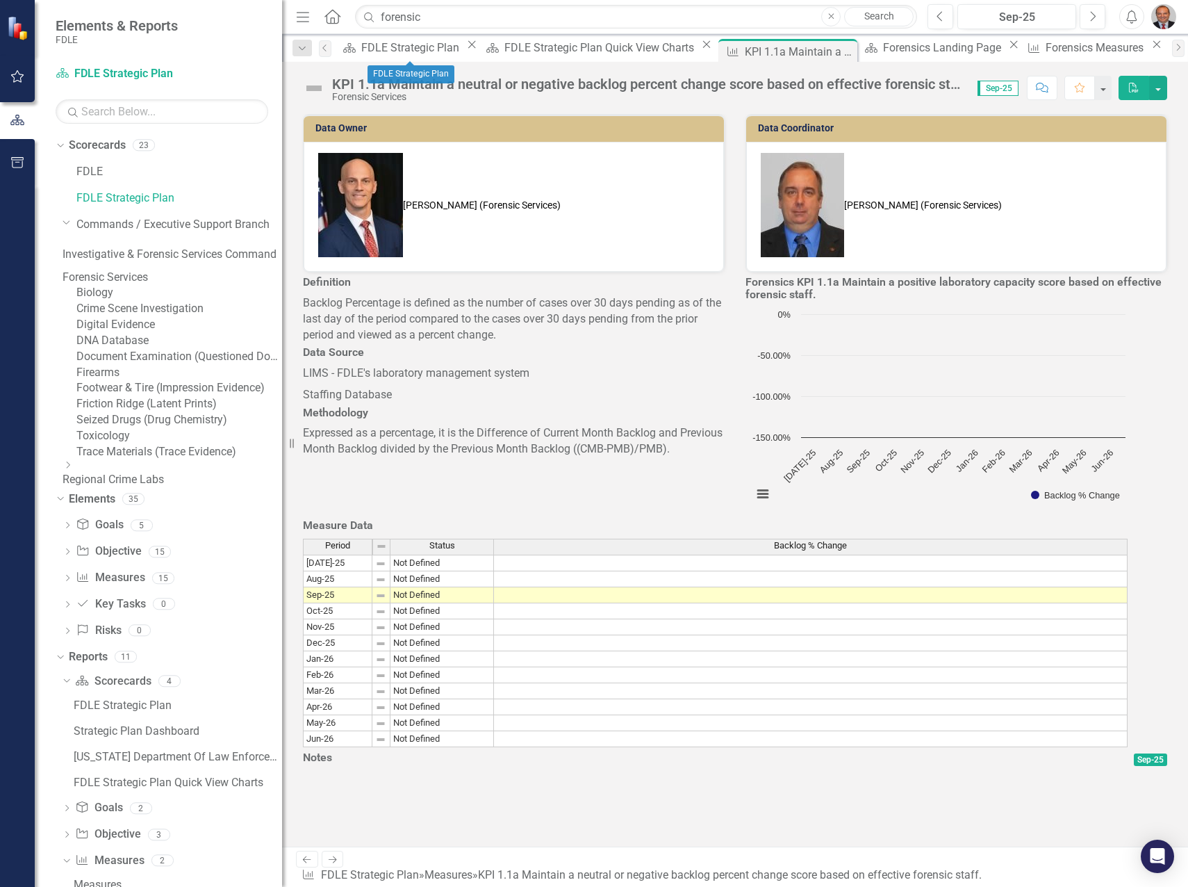
click at [468, 49] on icon at bounding box center [472, 45] width 8 height 8
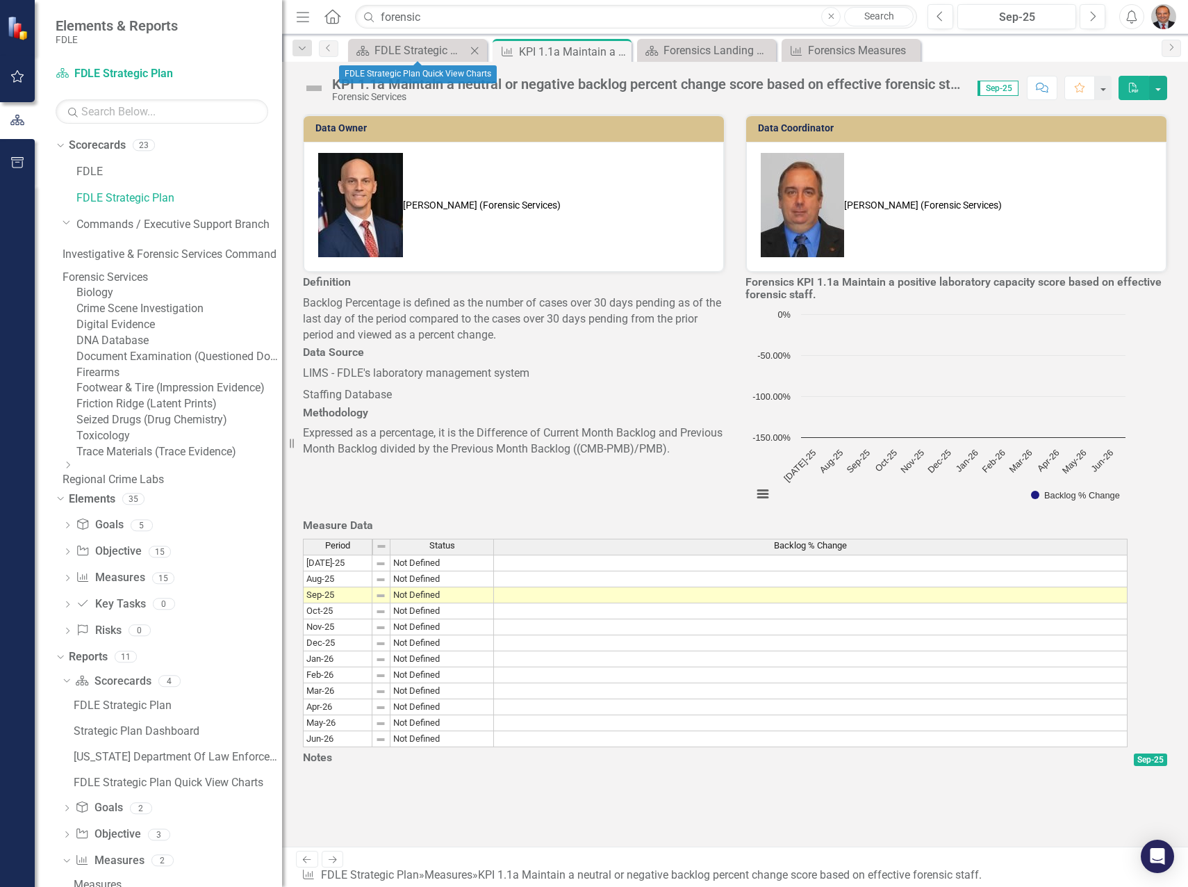
click at [474, 51] on icon "Close" at bounding box center [475, 50] width 14 height 11
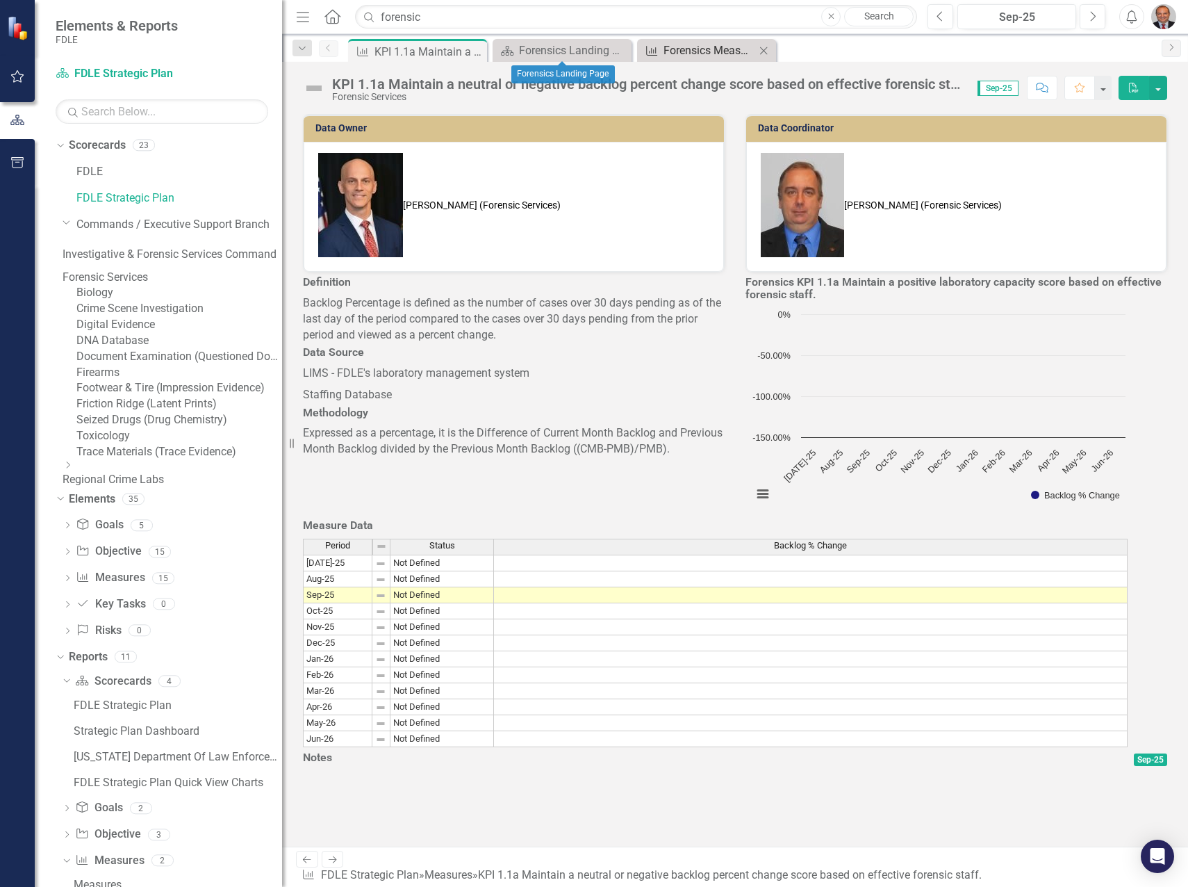
click at [671, 47] on div "Forensics Measures" at bounding box center [710, 50] width 92 height 17
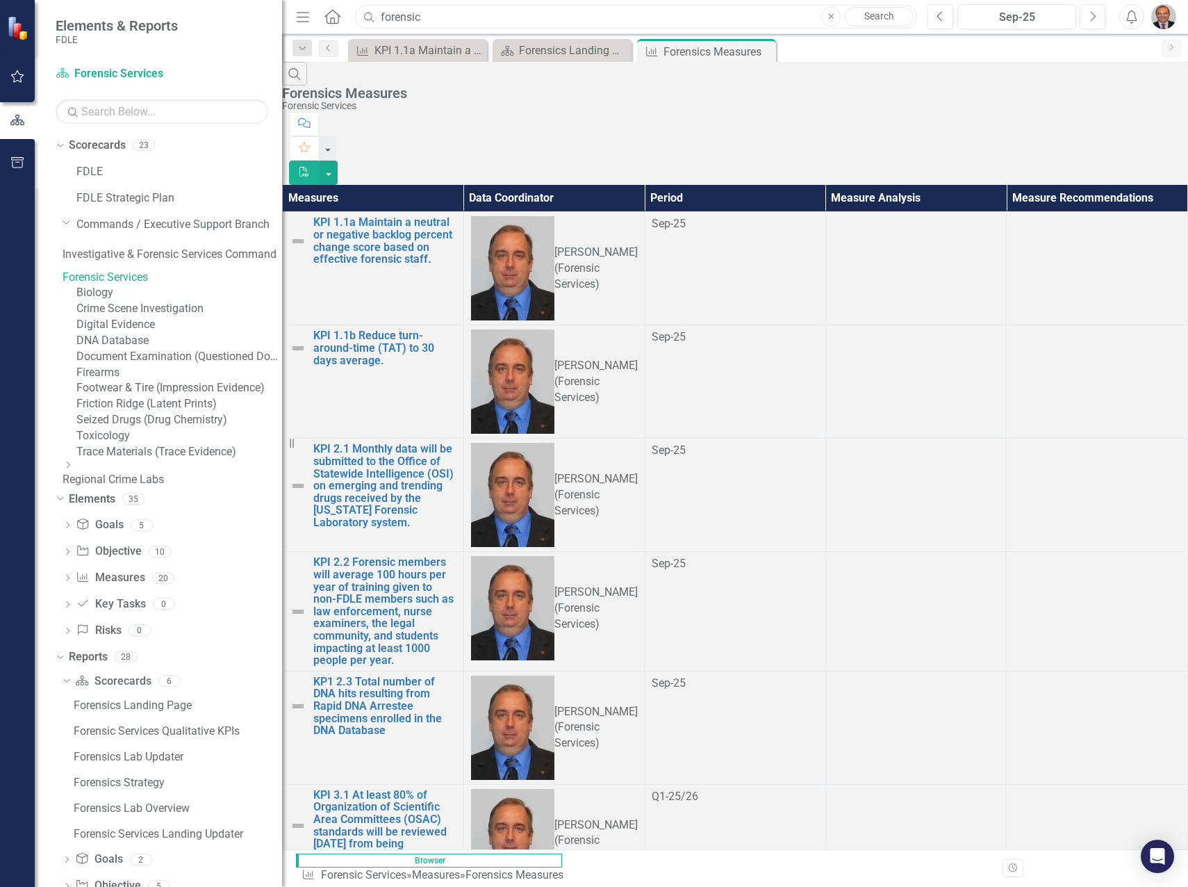
click at [461, 18] on input "forensic" at bounding box center [636, 17] width 562 height 24
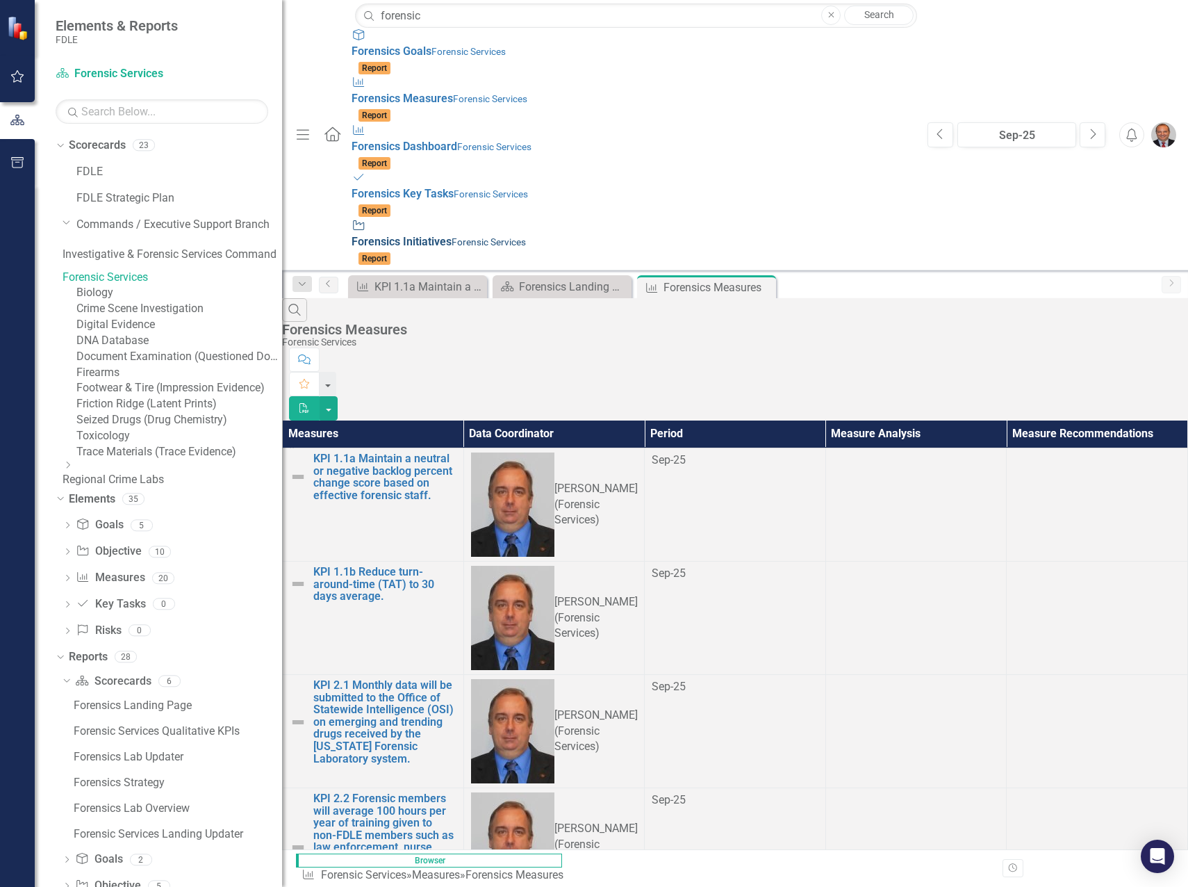
click at [352, 235] on span "Forensic s Initiatives" at bounding box center [402, 241] width 100 height 13
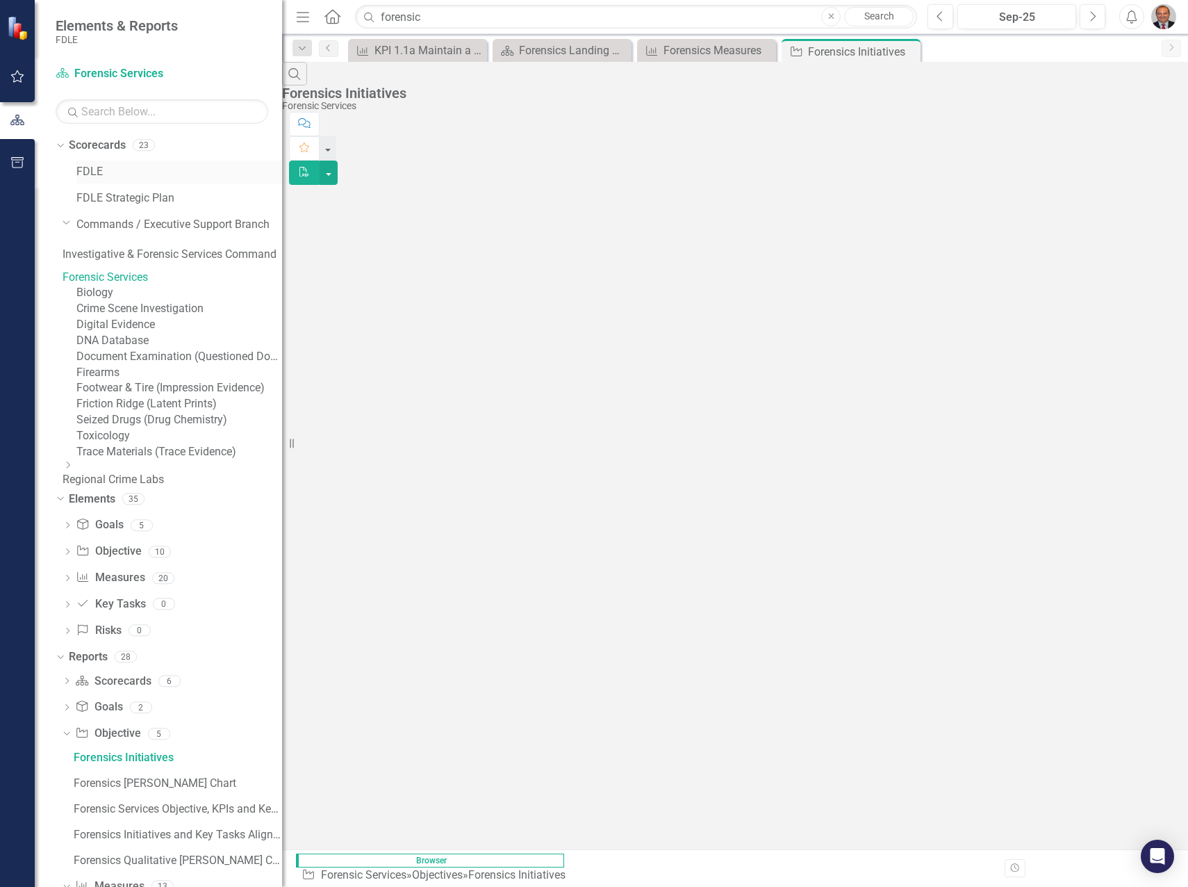
scroll to position [2, 0]
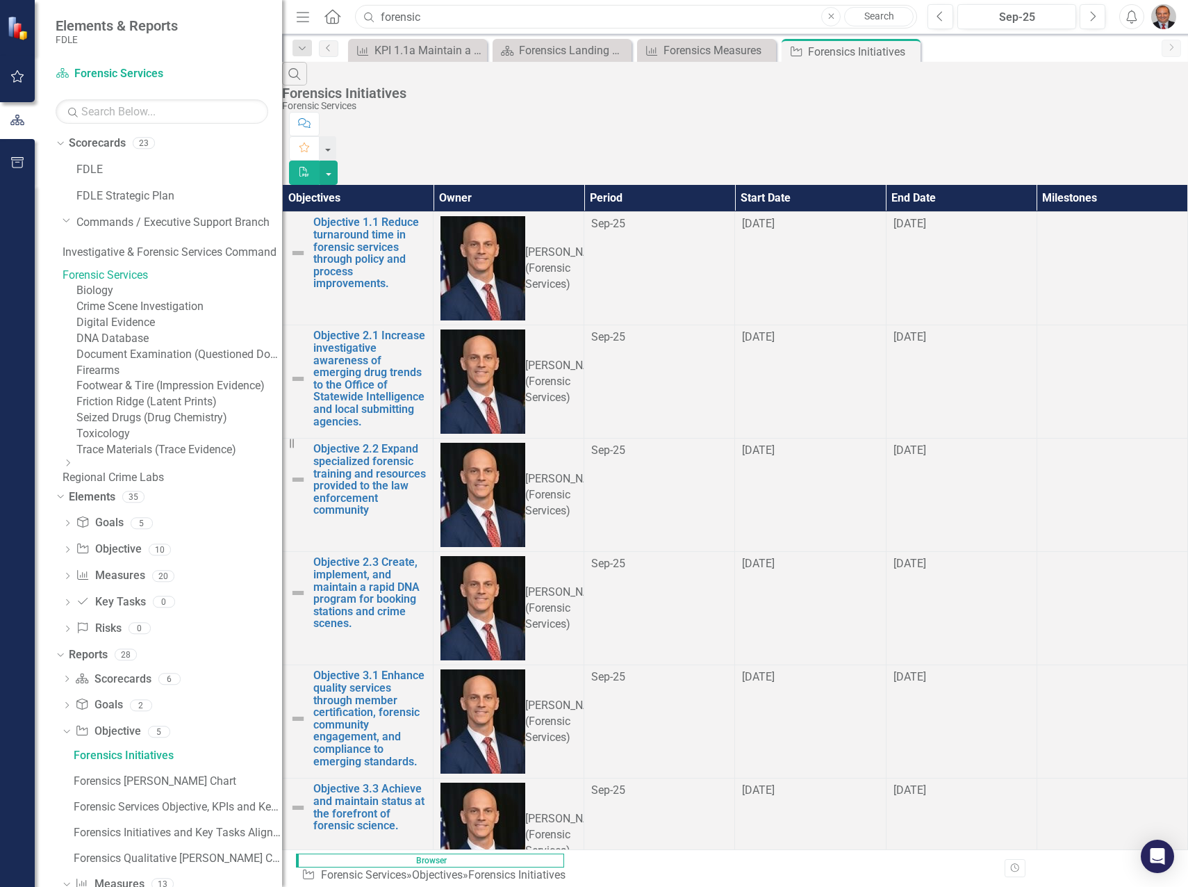
click at [506, 18] on input "forensic" at bounding box center [636, 17] width 562 height 24
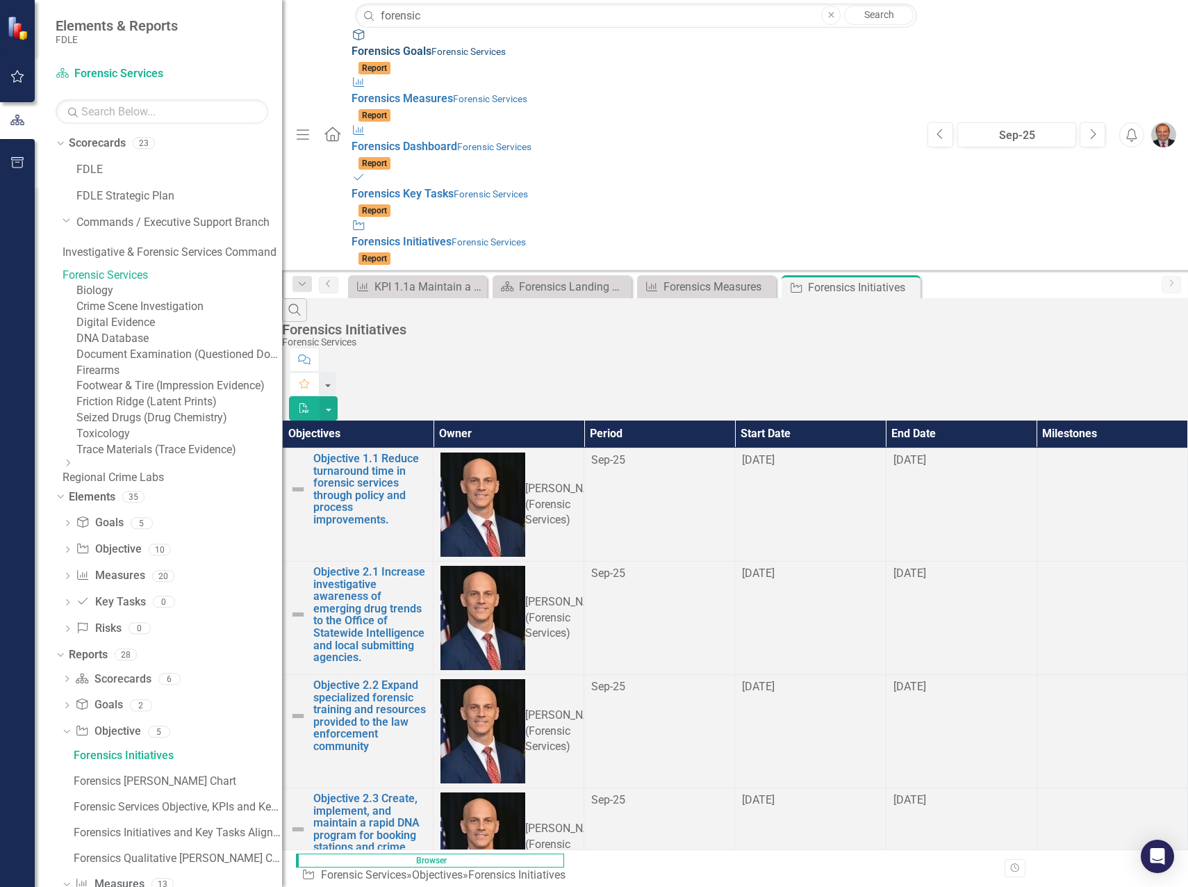
click at [352, 54] on div "Goal Forensic s Goals Forensic Services" at bounding box center [633, 44] width 562 height 32
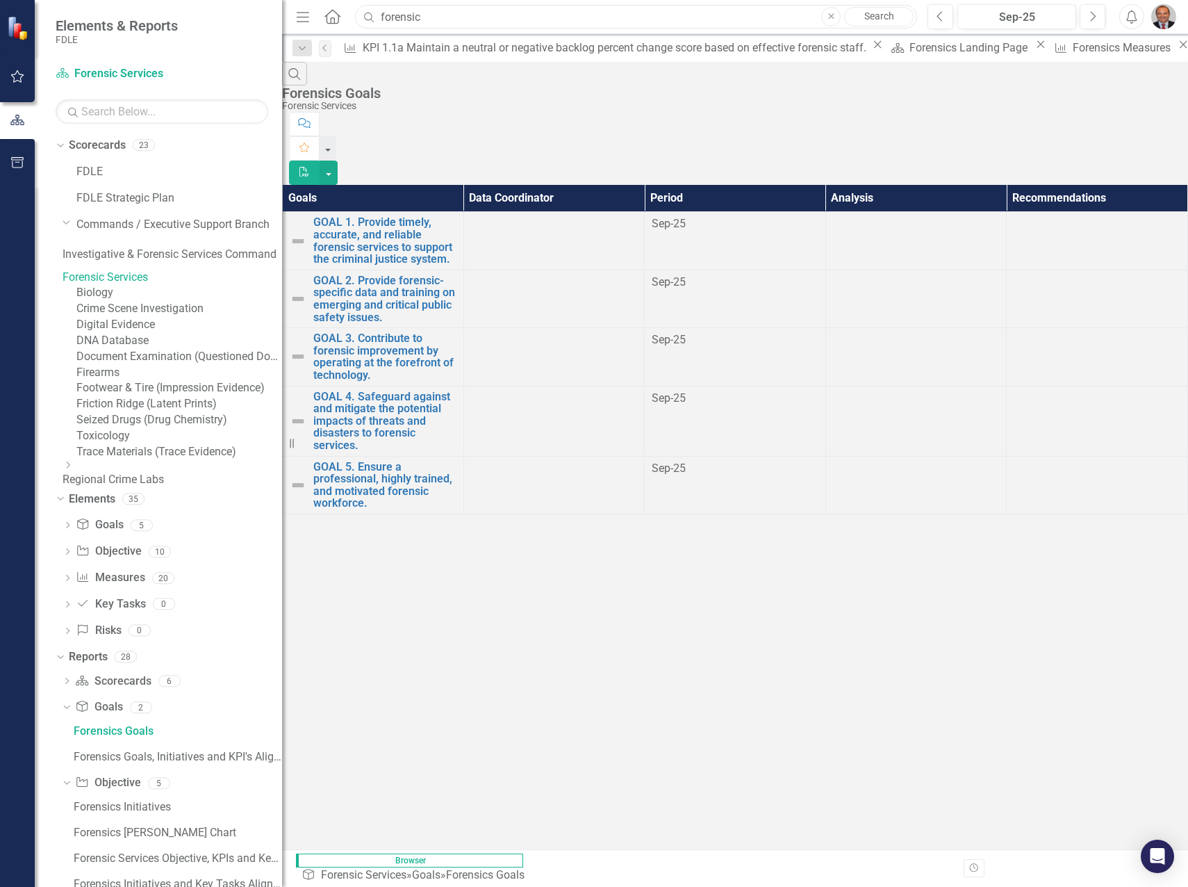
click at [471, 13] on input "forensic" at bounding box center [636, 17] width 562 height 24
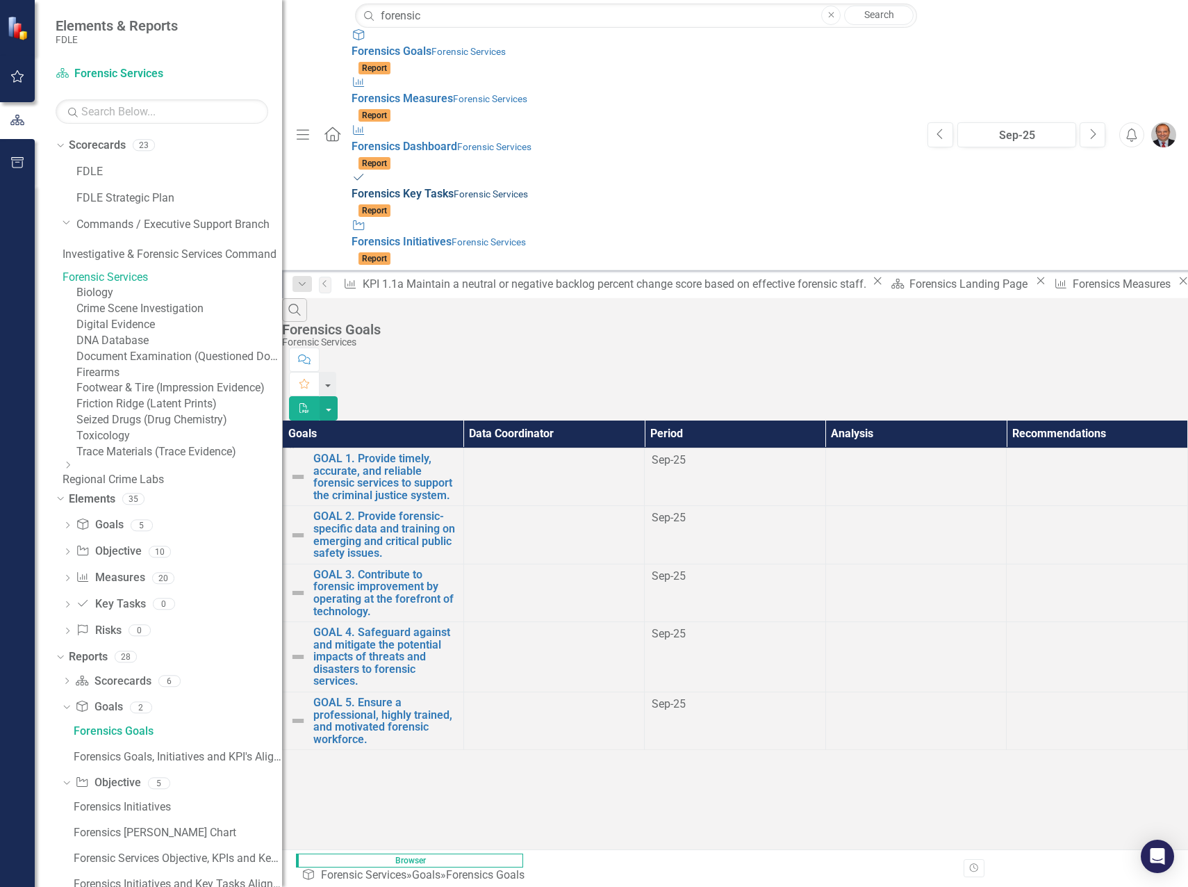
click at [352, 170] on div "Key Task Forensic s Key Tasks Forensic Services" at bounding box center [633, 186] width 562 height 32
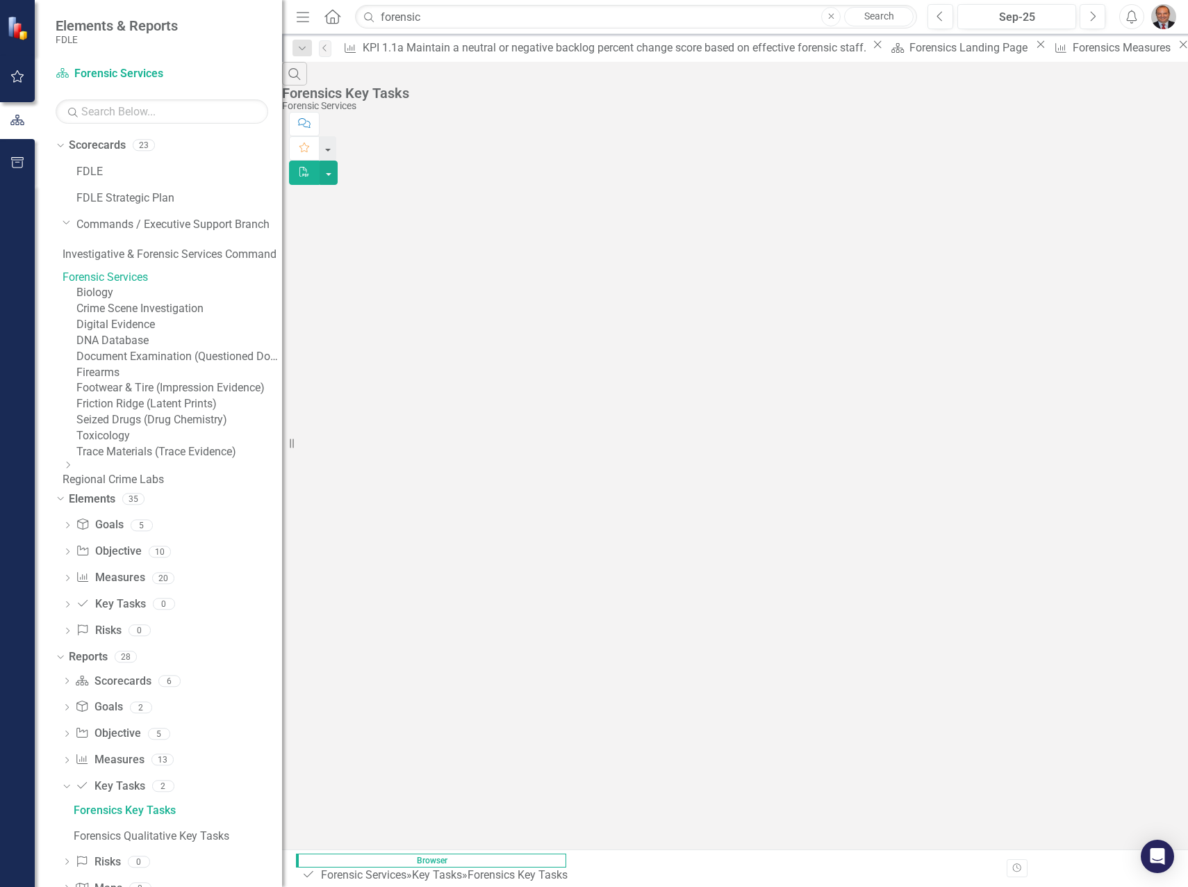
scroll to position [54, 0]
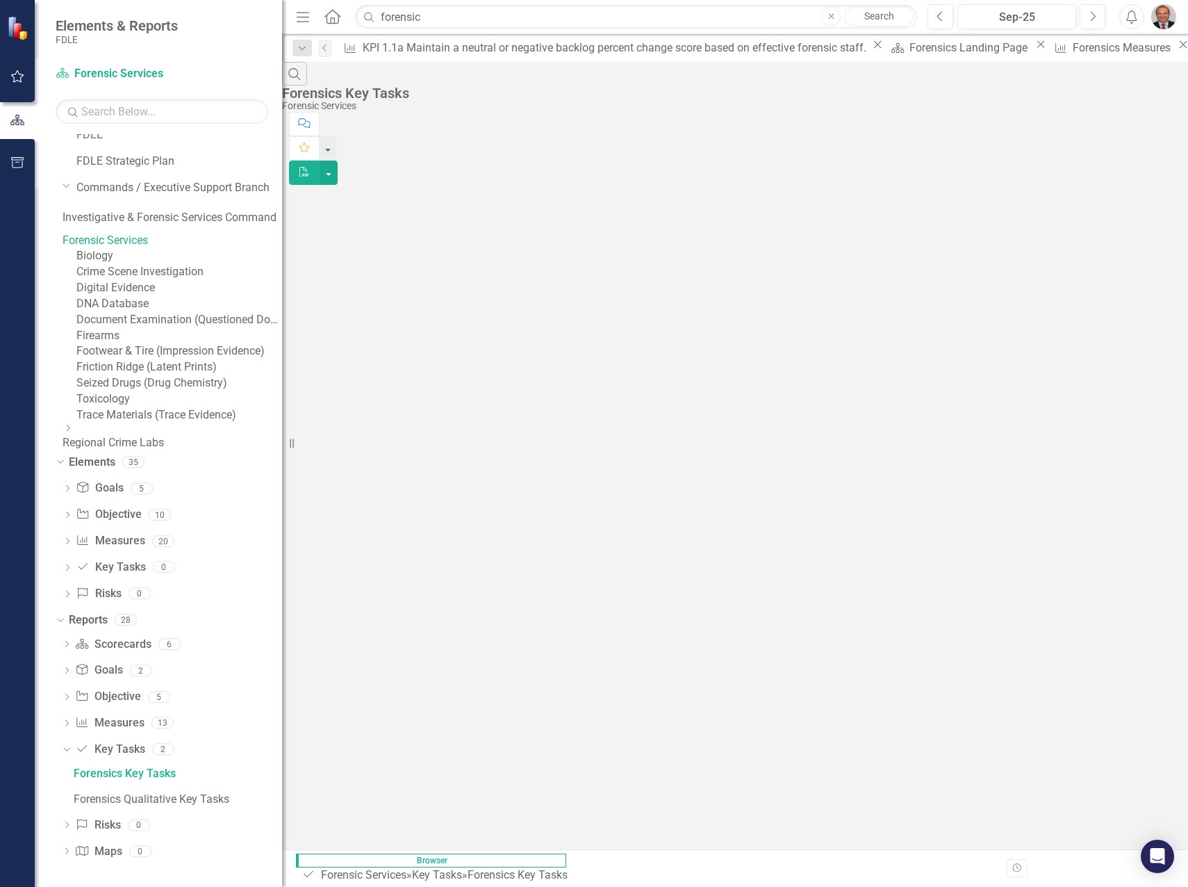
click at [0, 0] on icon "Close" at bounding box center [0, 0] width 0 height 0
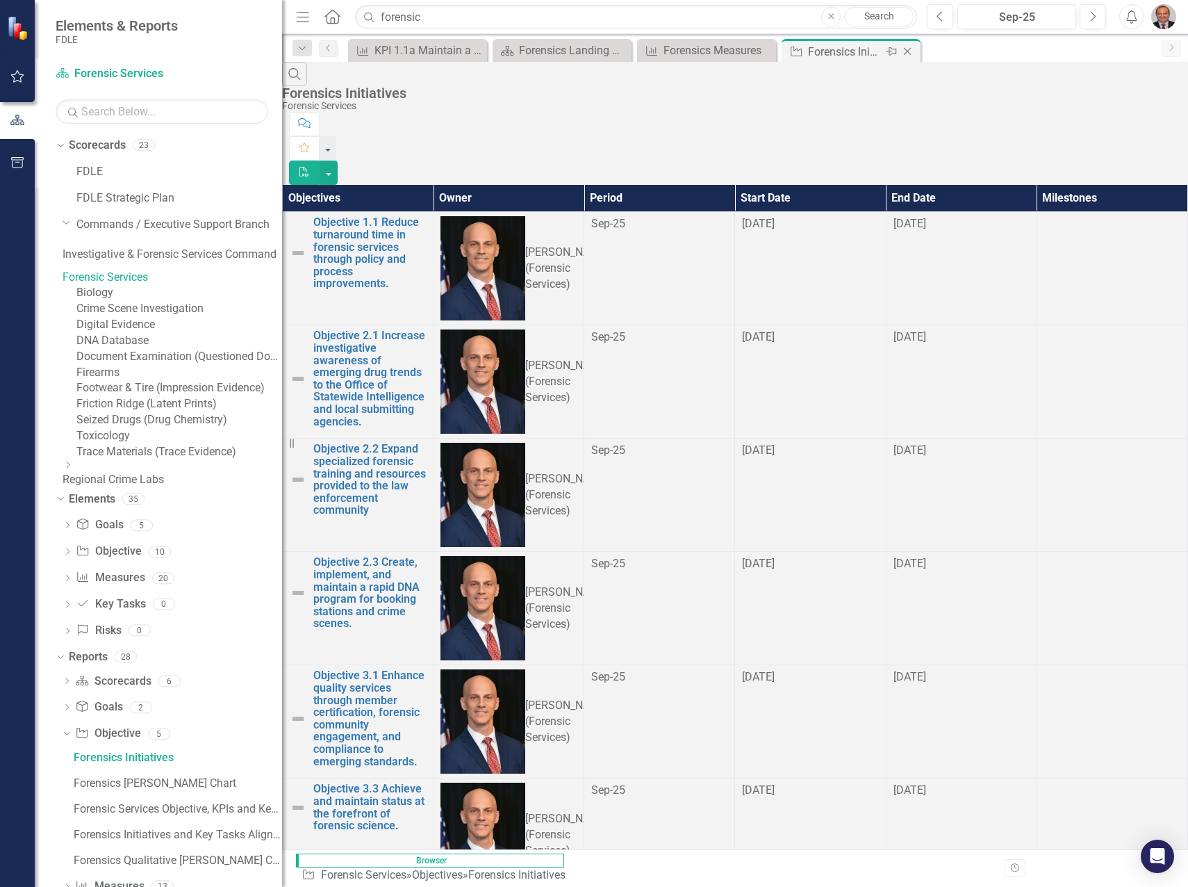
scroll to position [2, 0]
click at [912, 53] on icon "Close" at bounding box center [907, 51] width 14 height 11
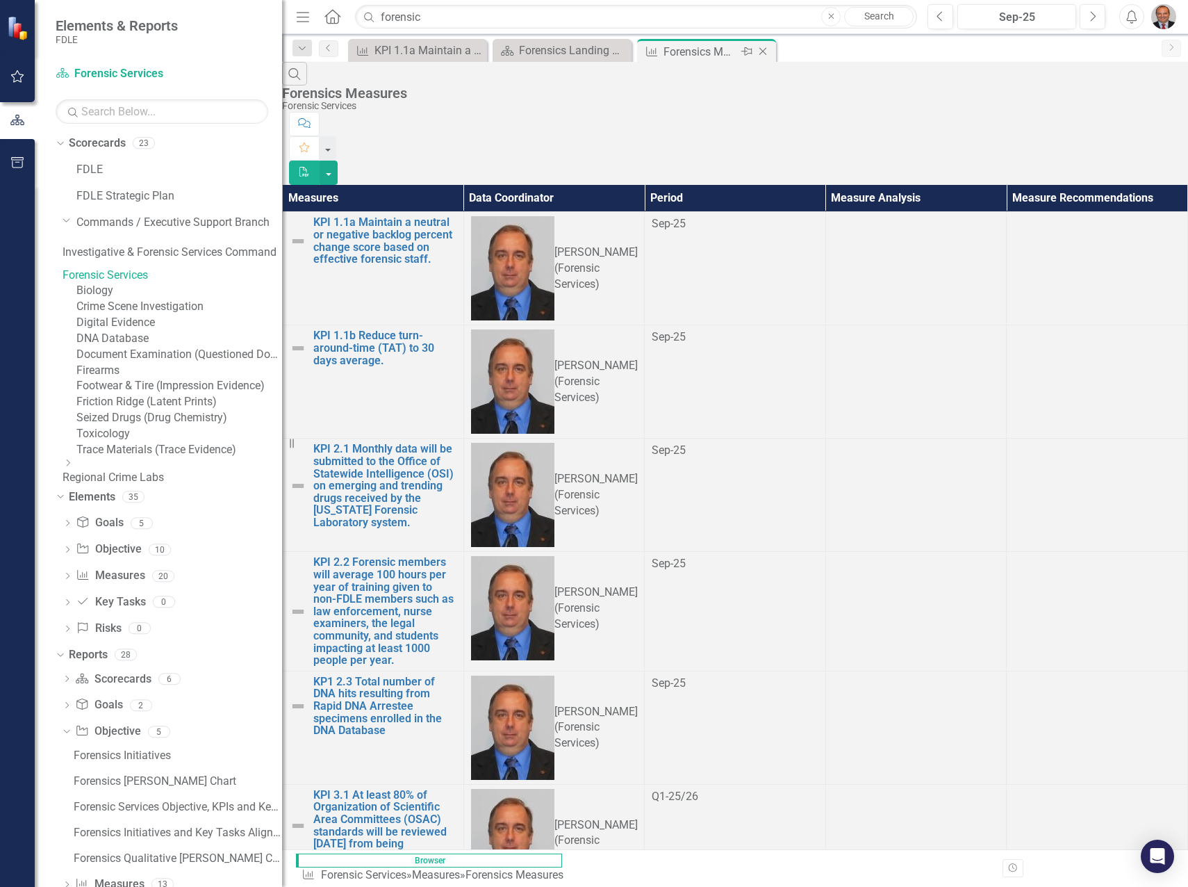
click at [766, 49] on icon "Close" at bounding box center [763, 51] width 14 height 11
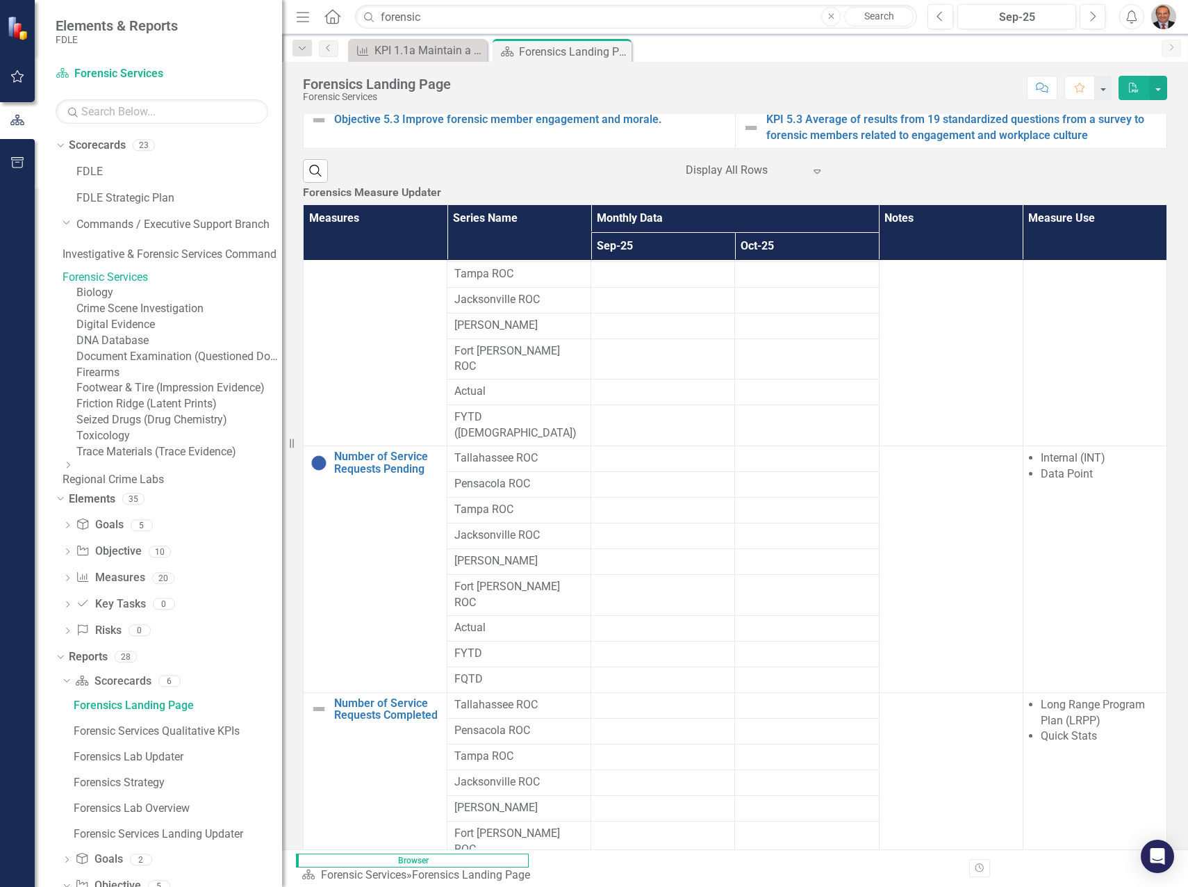
scroll to position [1529, 0]
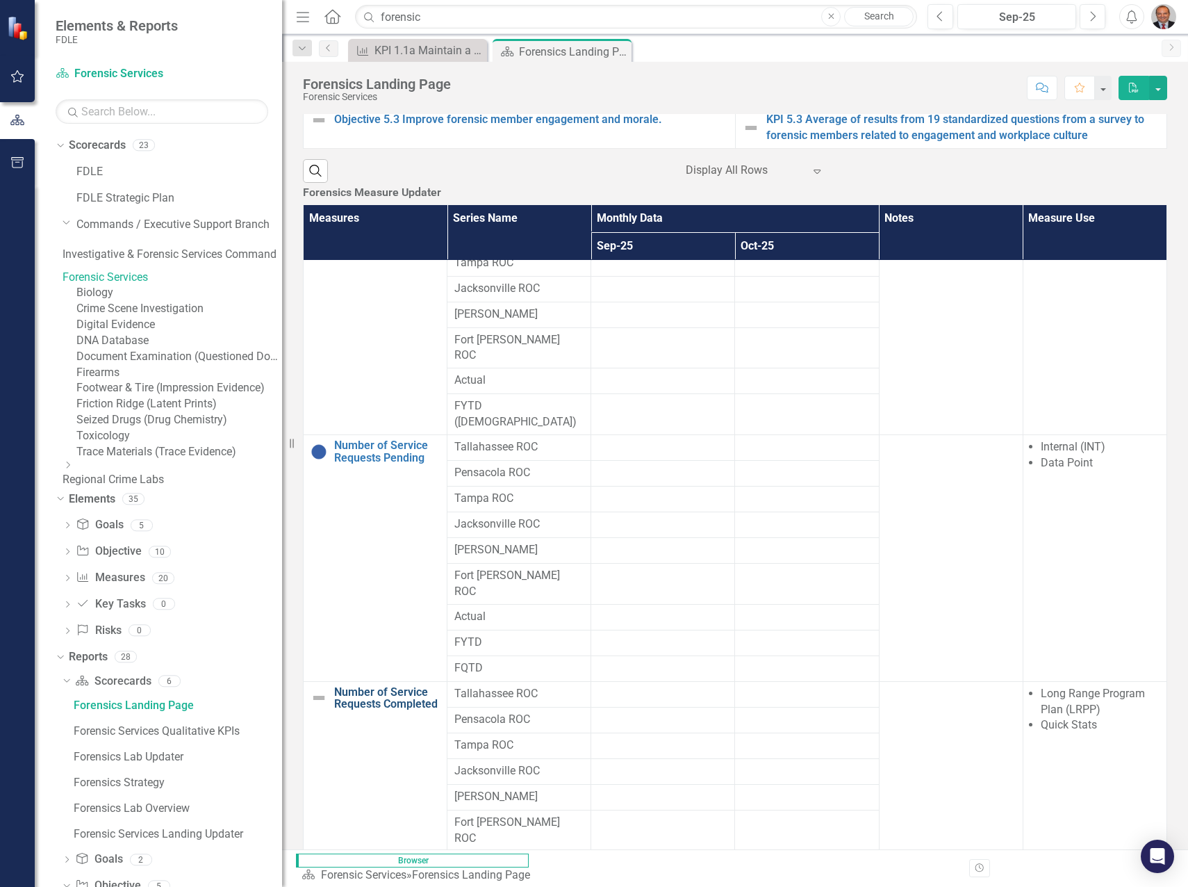
click at [404, 686] on link "Number of Service Requests Completed" at bounding box center [387, 698] width 106 height 24
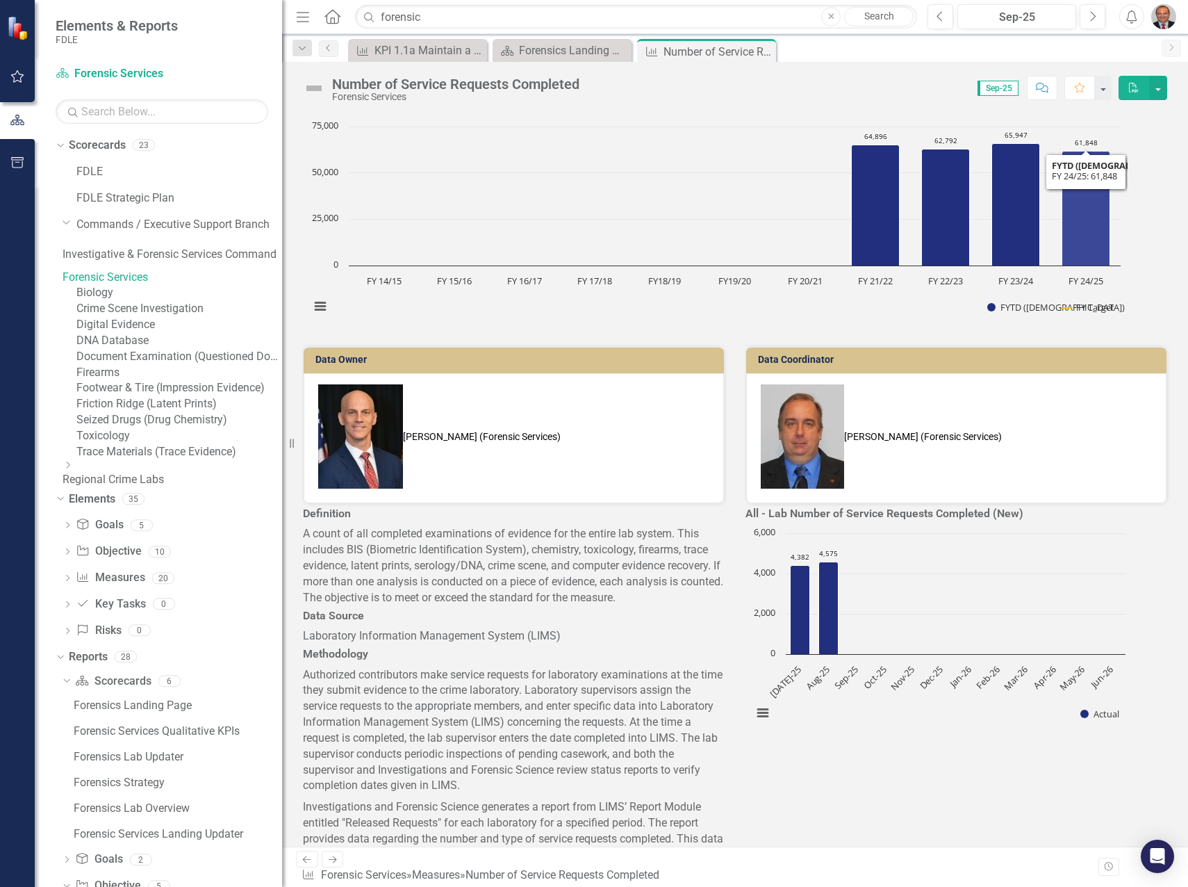
click at [1103, 245] on icon "FY 24/25, 61,848. FYTD (Sum)." at bounding box center [1086, 208] width 48 height 115
click at [330, 316] on button "View chart menu, Chart" at bounding box center [320, 306] width 19 height 19
click at [593, 328] on rect "Interactive chart" at bounding box center [715, 224] width 825 height 208
